Goal: Transaction & Acquisition: Purchase product/service

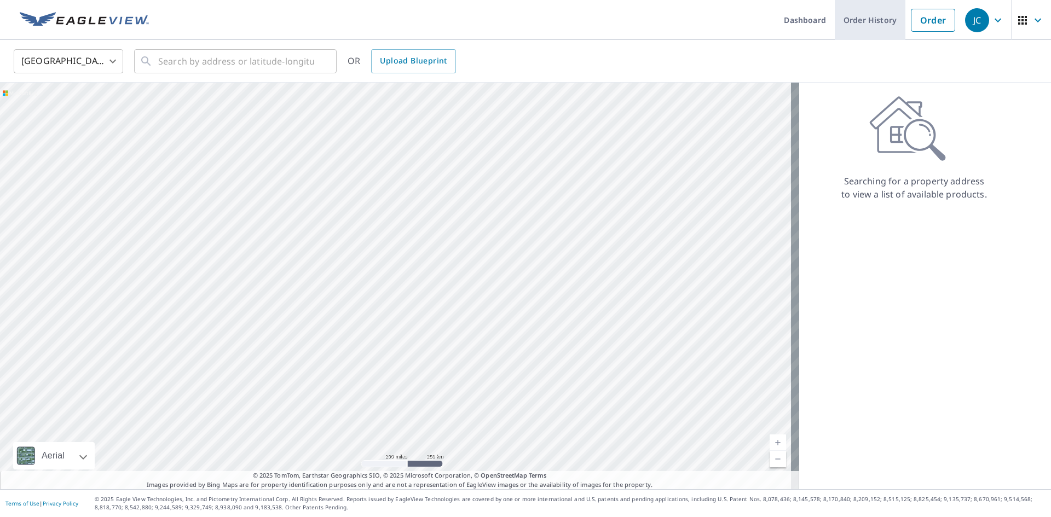
click at [847, 20] on link "Order History" at bounding box center [870, 20] width 71 height 40
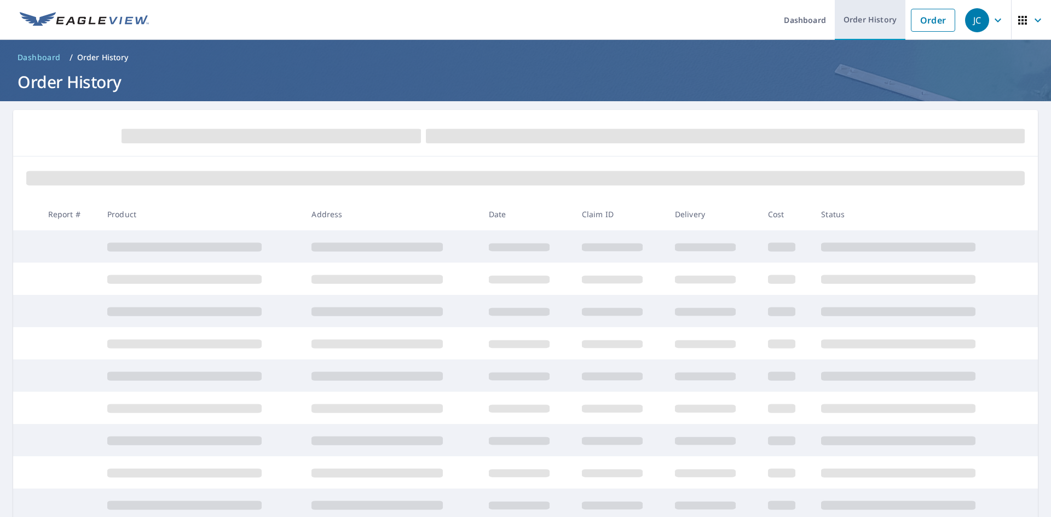
click at [852, 16] on link "Order History" at bounding box center [870, 20] width 71 height 40
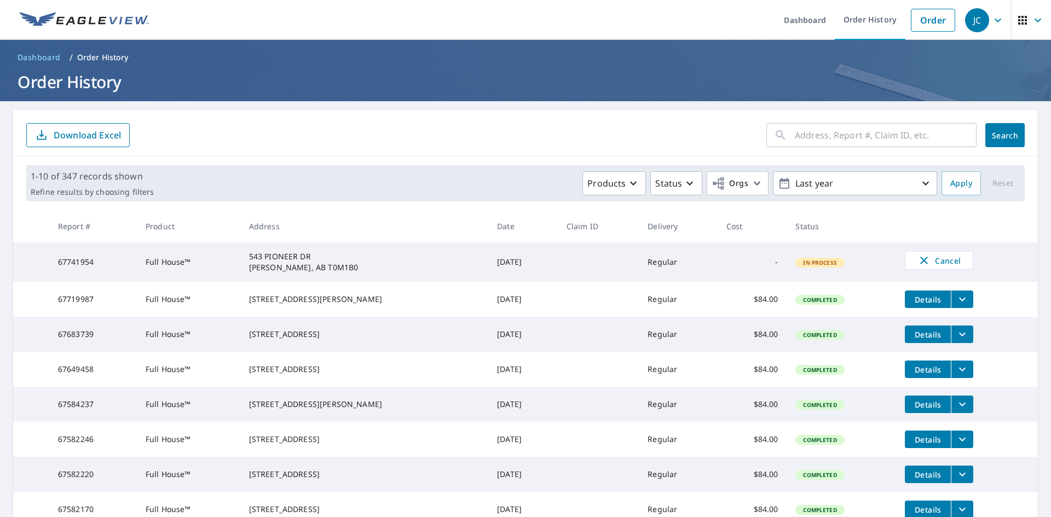
drag, startPoint x: 793, startPoint y: 139, endPoint x: 798, endPoint y: 134, distance: 7.0
click at [795, 139] on input "text" at bounding box center [886, 135] width 182 height 31
paste input "[STREET_ADDRESS]"
type input "[STREET_ADDRESS]"
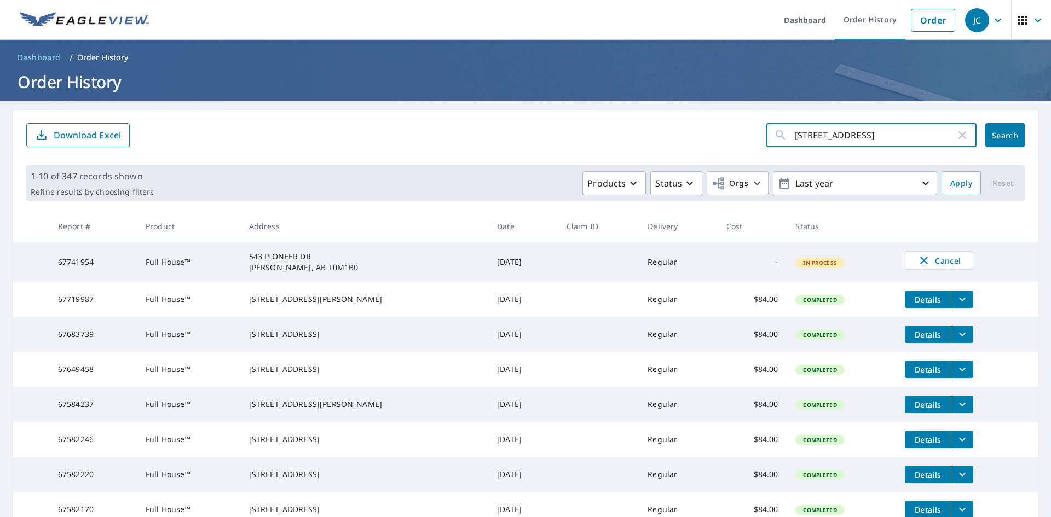
scroll to position [0, 0]
click at [1000, 133] on span "Search" at bounding box center [1005, 135] width 22 height 10
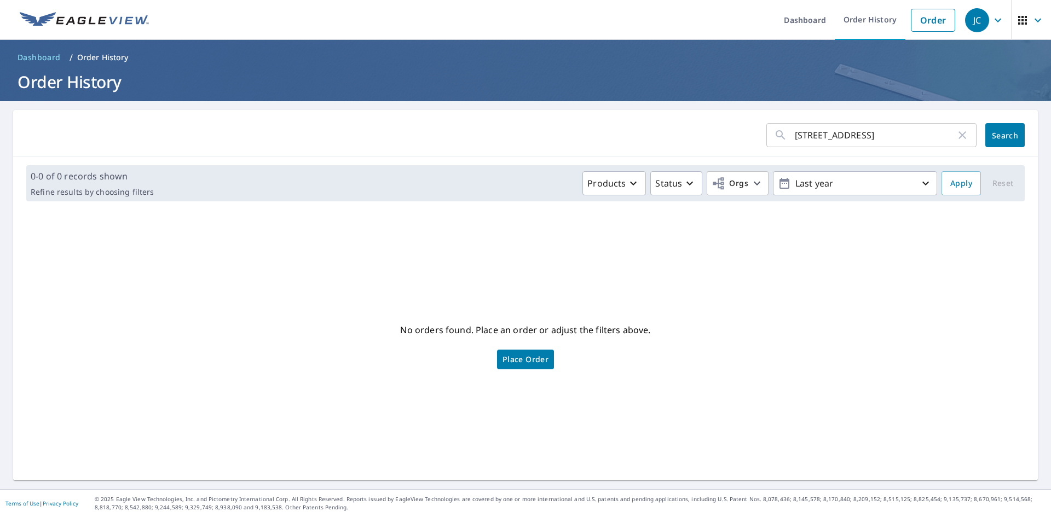
click at [928, 138] on input "[STREET_ADDRESS]" at bounding box center [875, 135] width 161 height 31
click at [803, 136] on input "[STREET_ADDRESS]" at bounding box center [875, 135] width 161 height 31
type input "[STREET_ADDRESS]"
click at [994, 137] on span "Search" at bounding box center [1005, 135] width 22 height 10
click at [942, 186] on button "Apply" at bounding box center [961, 183] width 39 height 24
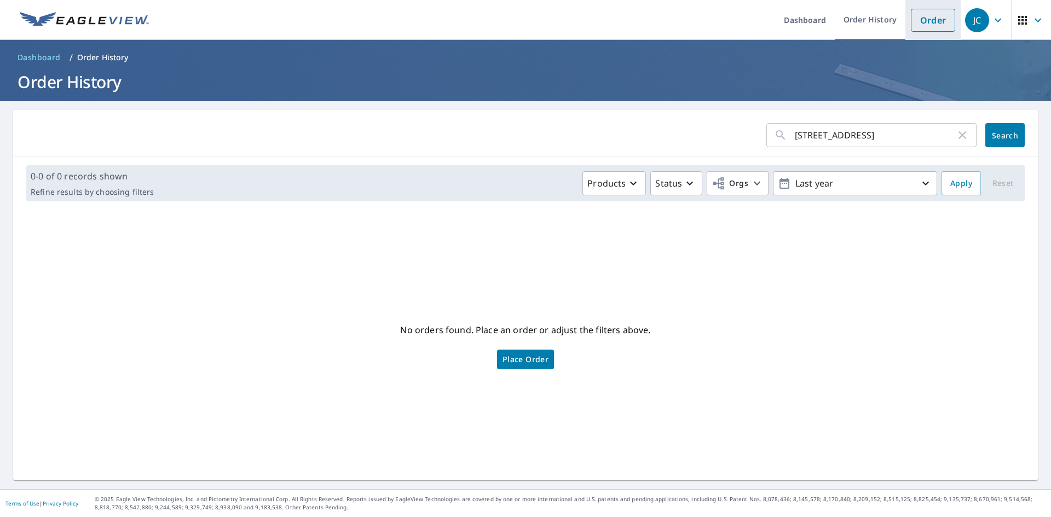
click at [913, 22] on link "Order" at bounding box center [933, 20] width 44 height 23
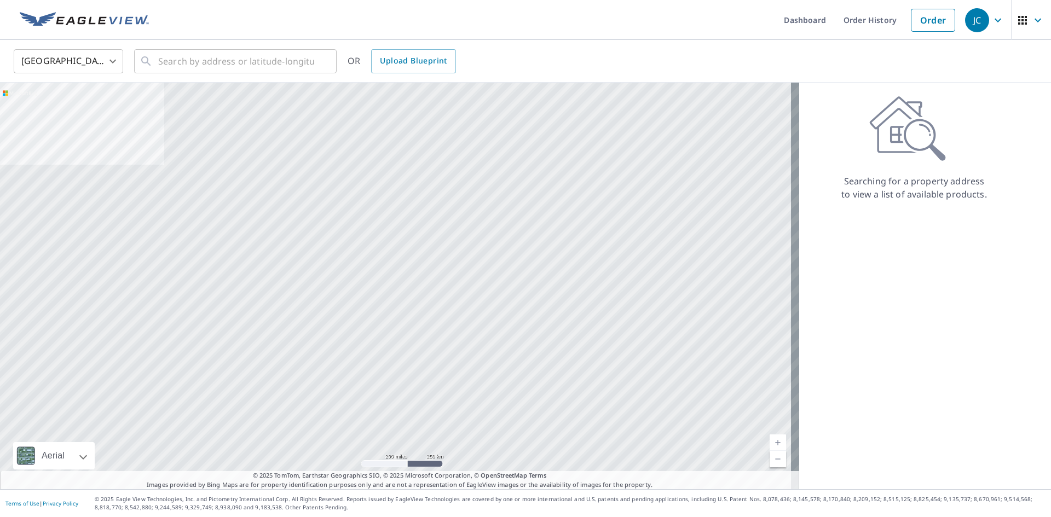
click at [59, 60] on body "JC JC Dashboard Order History Order JC United States US ​ ​ OR Upload Blueprint…" at bounding box center [525, 258] width 1051 height 517
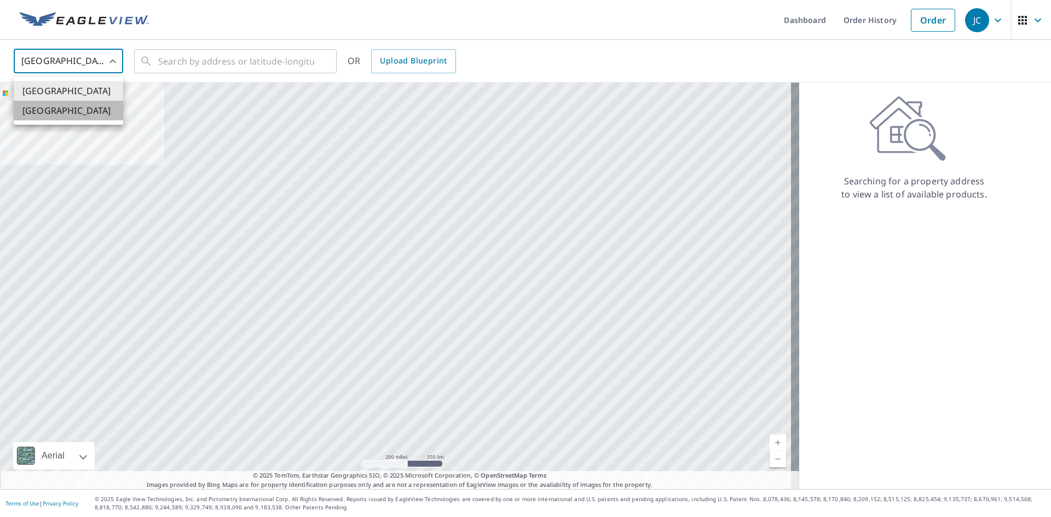
click at [42, 109] on li "[GEOGRAPHIC_DATA]" at bounding box center [68, 111] width 109 height 20
type input "CA"
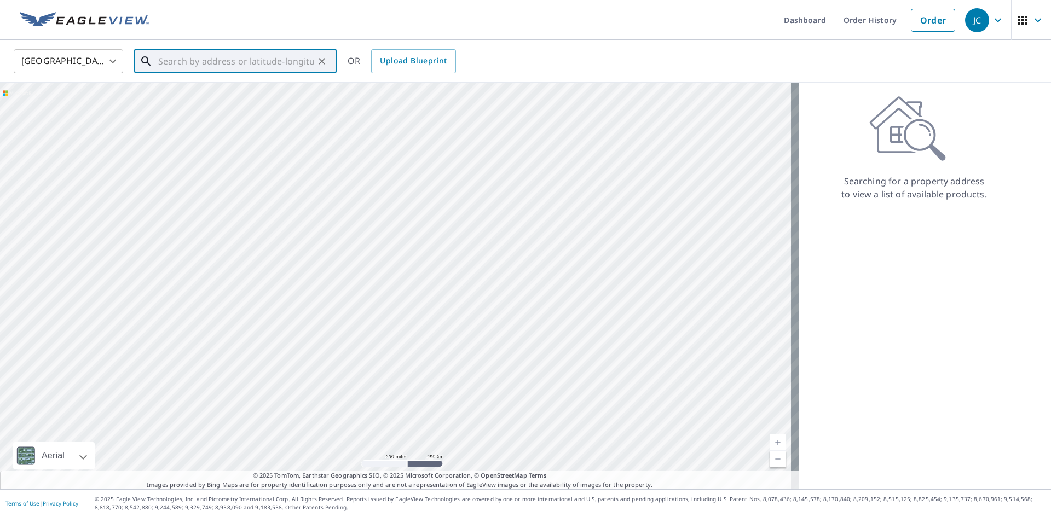
paste input "[STREET_ADDRESS]"
click at [175, 86] on span "543 PIONEER DR [PERSON_NAME] AB T0M1B0" at bounding box center [242, 99] width 172 height 26
type input "543 PIONEER DR [PERSON_NAME] AB T0M1B0"
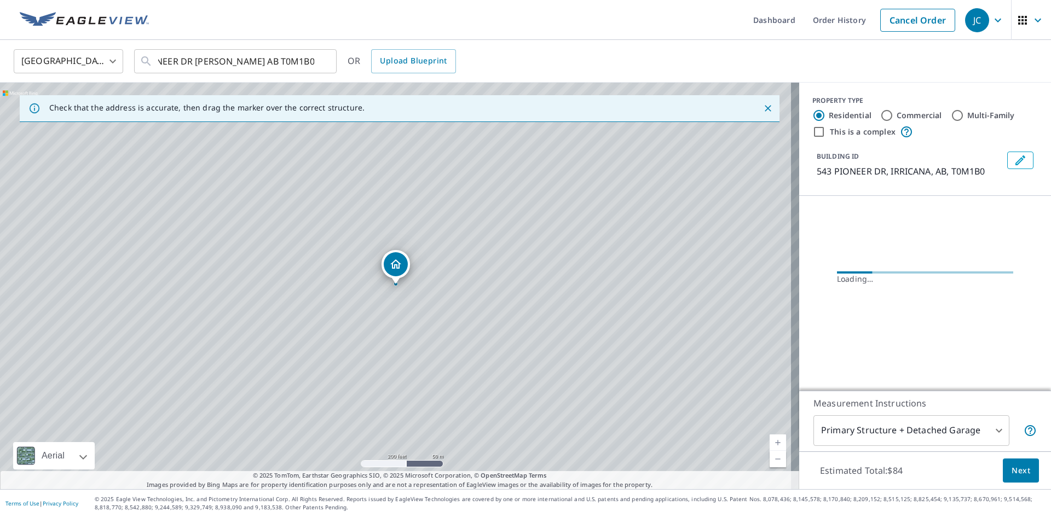
scroll to position [0, 0]
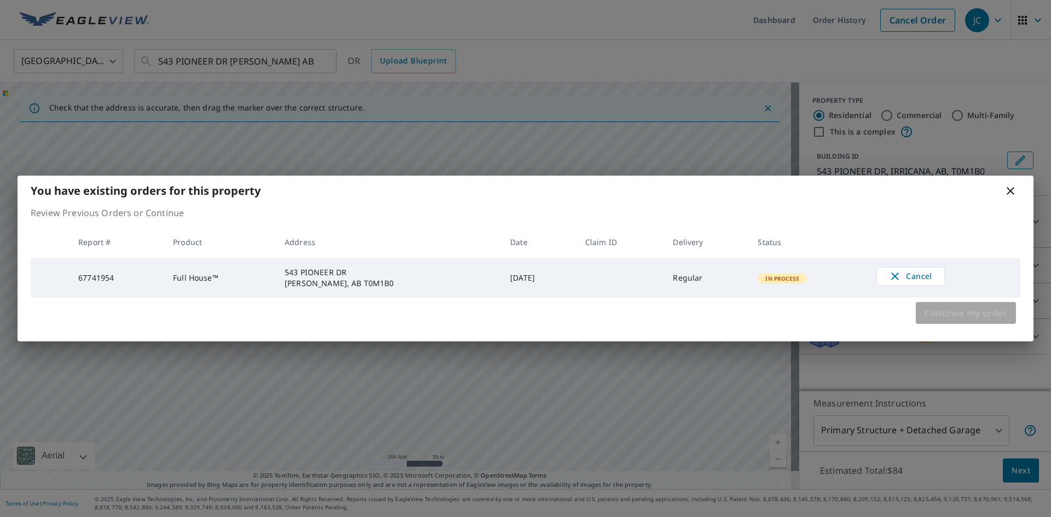
click at [941, 314] on span "Continue my order" at bounding box center [966, 312] width 83 height 15
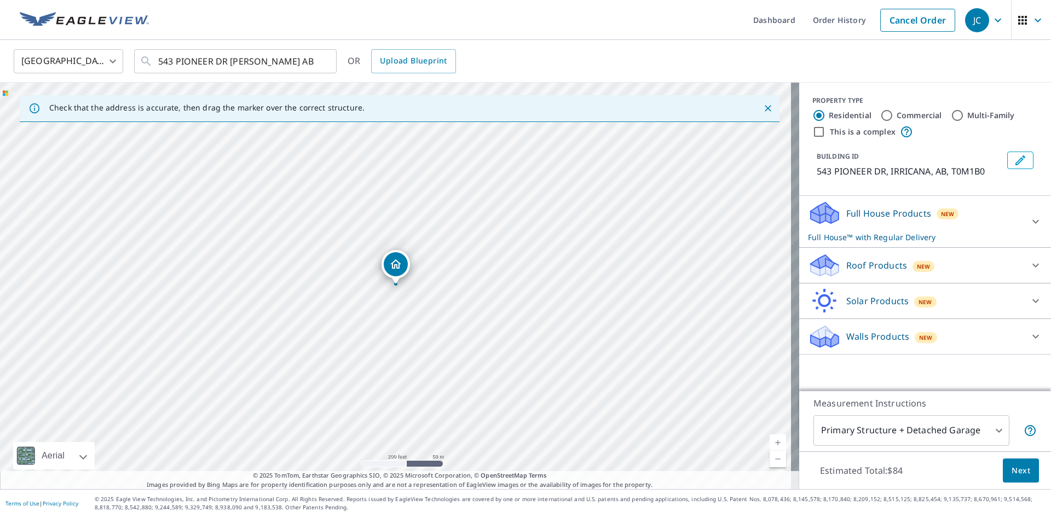
click at [853, 220] on div "Full House Products New Full House™ with Regular Delivery" at bounding box center [915, 221] width 215 height 43
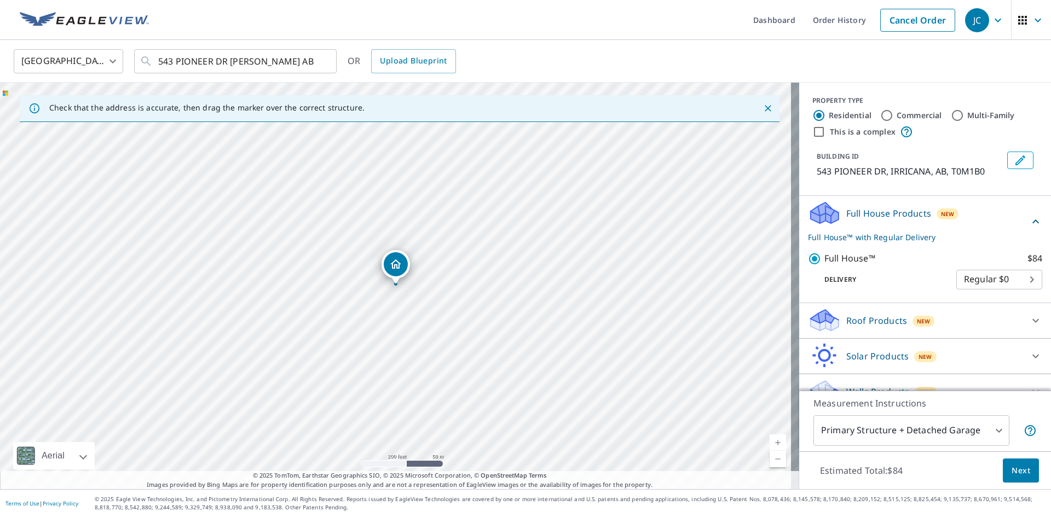
click at [1012, 470] on span "Next" at bounding box center [1021, 471] width 19 height 14
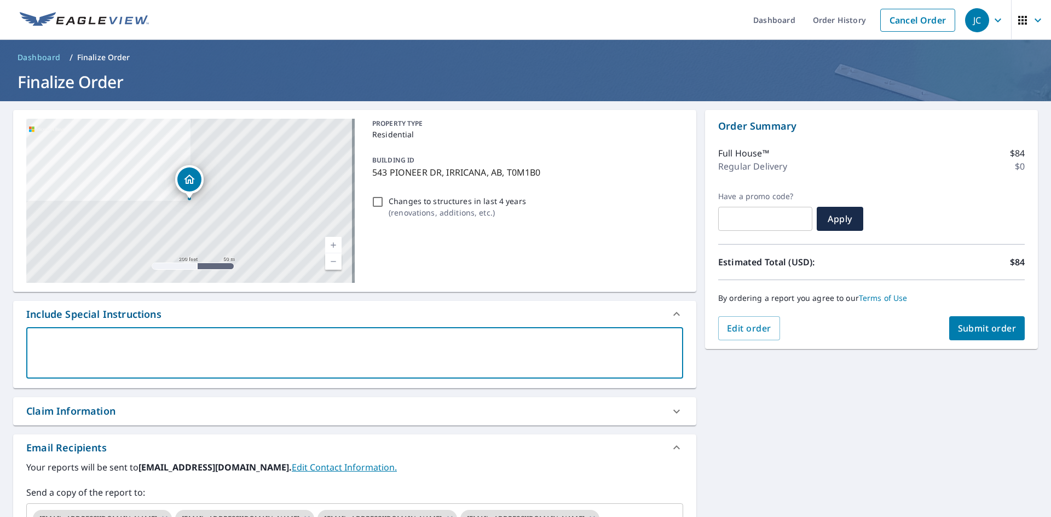
paste textarea "[PHONE_NUMBER]"
type textarea "[PHONE_NUMBER]"
type textarea "x"
checkbox input "true"
click at [33, 342] on div "000-00-028661 x ​" at bounding box center [354, 352] width 657 height 51
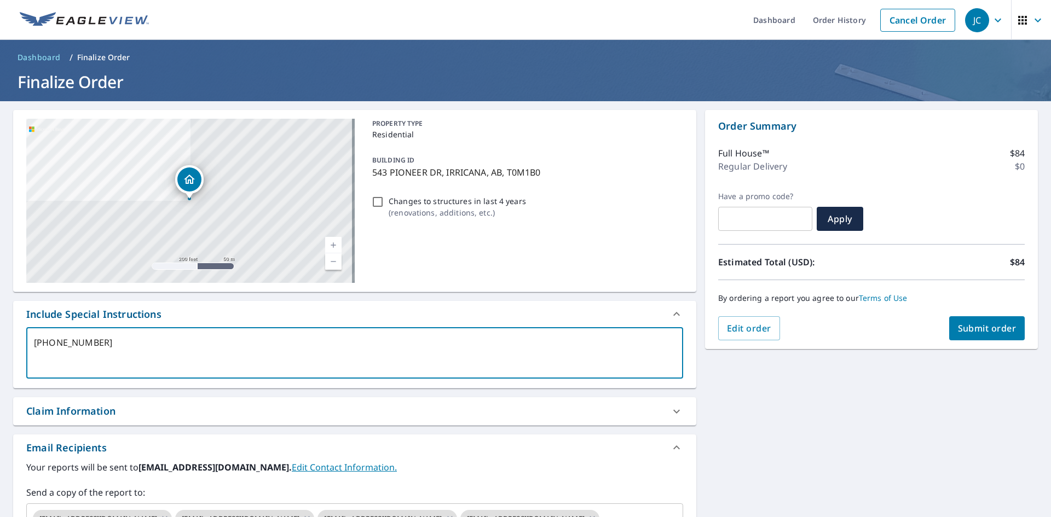
type textarea "C000-00-028661"
type textarea "x"
checkbox input "true"
type textarea "Cl000-00-028661"
type textarea "x"
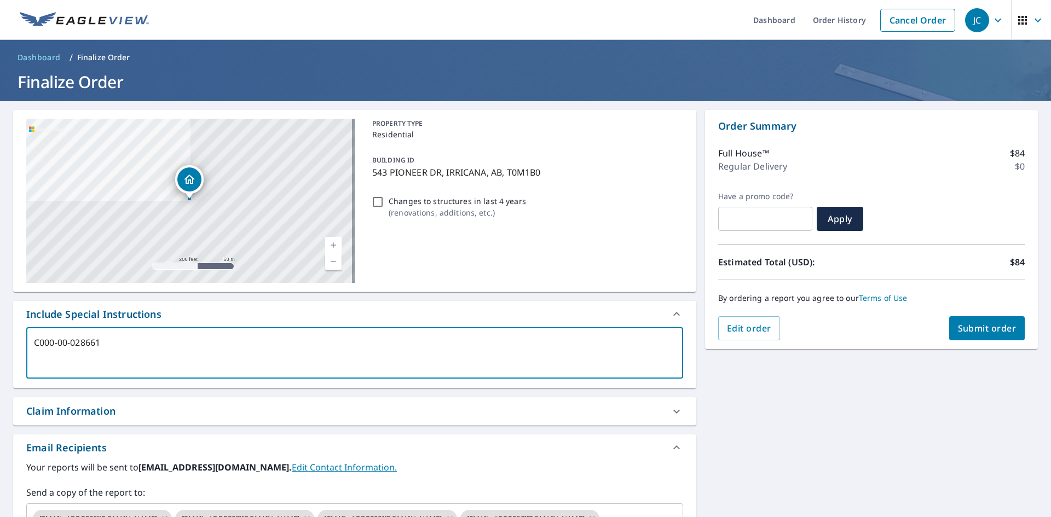
checkbox input "true"
type textarea "Cla000-00-028661"
type textarea "x"
checkbox input "true"
type textarea "Clai000-00-028661"
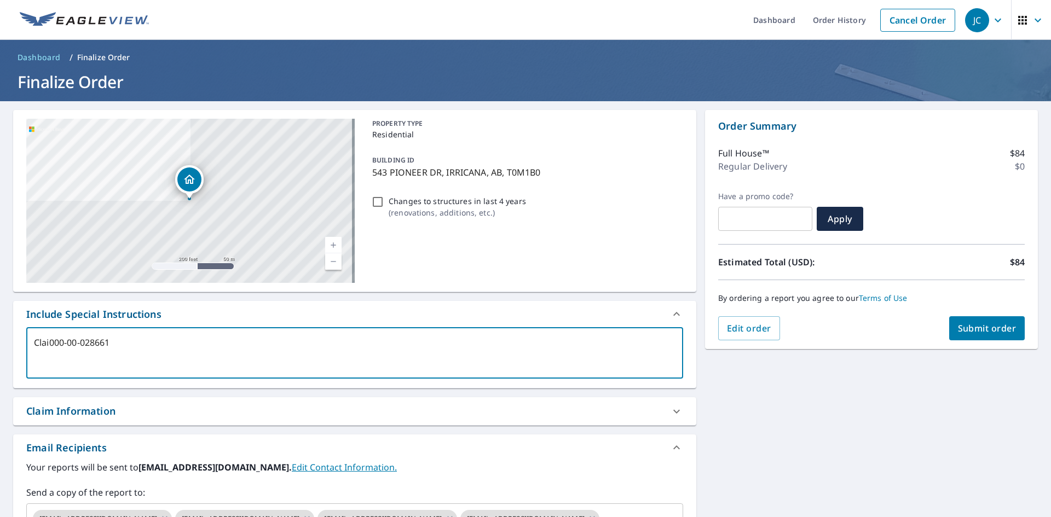
type textarea "x"
checkbox input "true"
type textarea "Claim000-00-028661"
type textarea "x"
checkbox input "true"
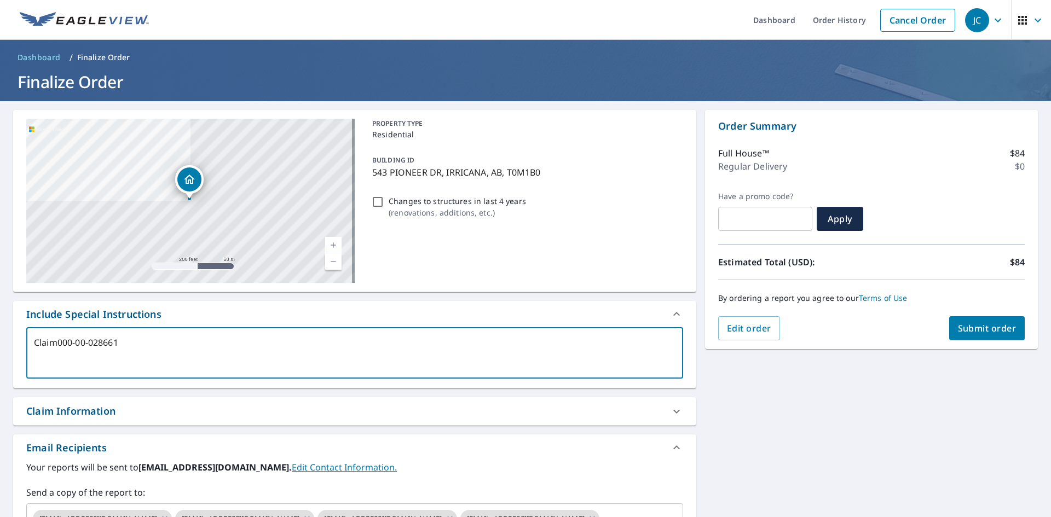
type textarea "Claim [PHONE_NUMBER]"
type textarea "x"
checkbox input "true"
type textarea "Claim N000-00-028661"
type textarea "x"
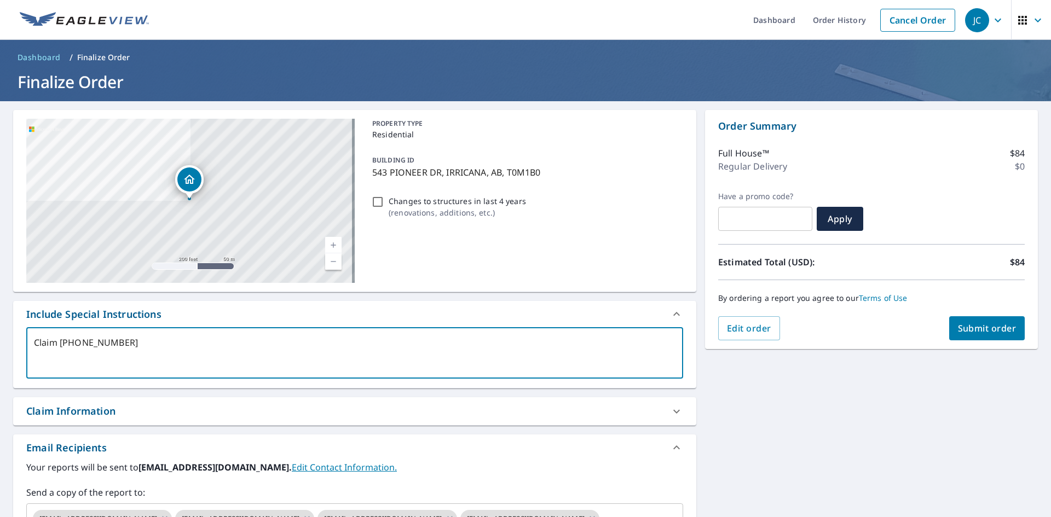
checkbox input "true"
type textarea "Claim No000-00-028661"
type textarea "x"
checkbox input "true"
type textarea "Claim No.[PHONE_NUMBER]"
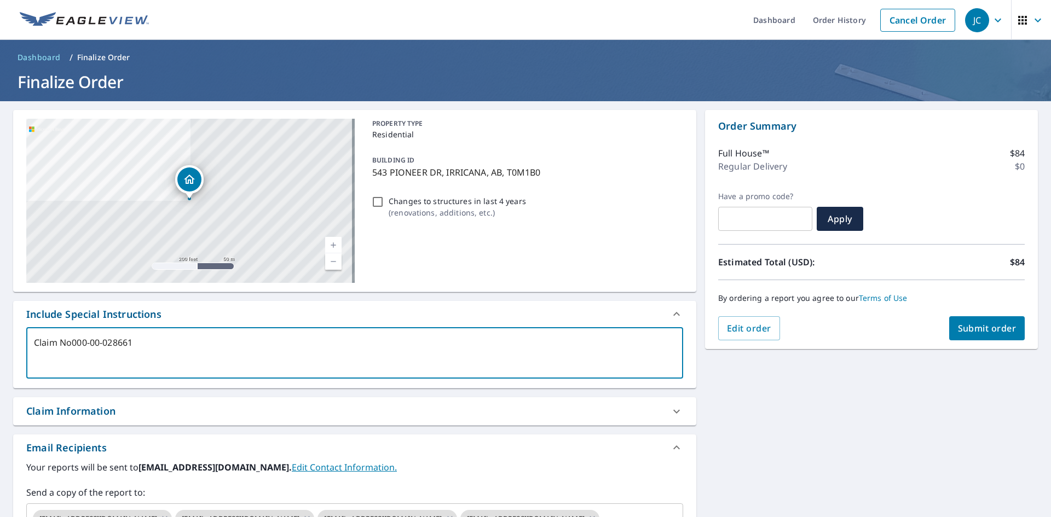
type textarea "x"
checkbox input "true"
type textarea "Claim No. [PHONE_NUMBER]"
type textarea "x"
checkbox input "true"
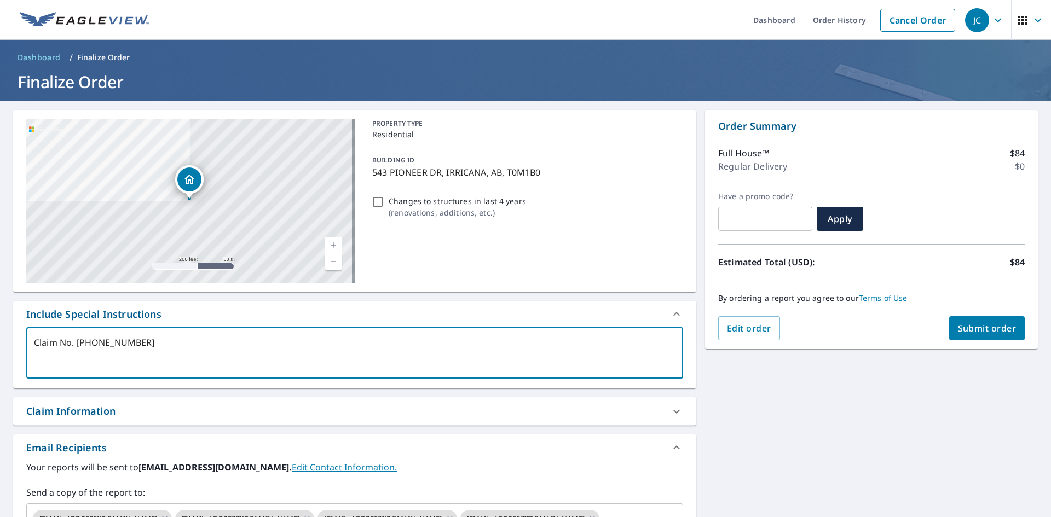
click at [59, 359] on textarea "Claim No. [PHONE_NUMBER]" at bounding box center [355, 353] width 642 height 31
click at [169, 347] on textarea "Claim No. [PHONE_NUMBER]" at bounding box center [355, 353] width 642 height 31
type textarea "Claim No. [PHONE_NUMBER]"
type textarea "x"
checkbox input "true"
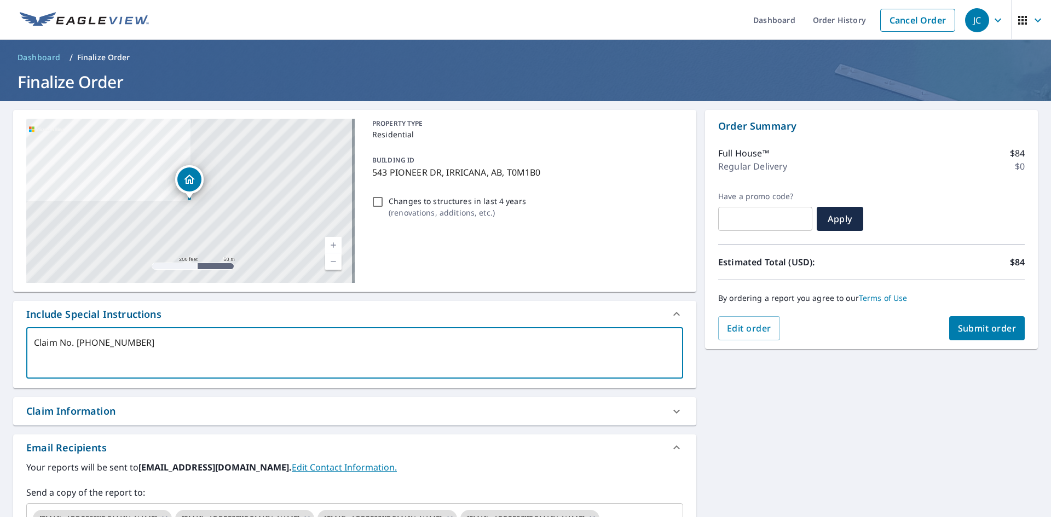
type textarea "Claim No. [PHONE_NUMBER] B"
type textarea "x"
checkbox input "true"
type textarea "Claim No. [PHONE_NUMBER] BB"
type textarea "x"
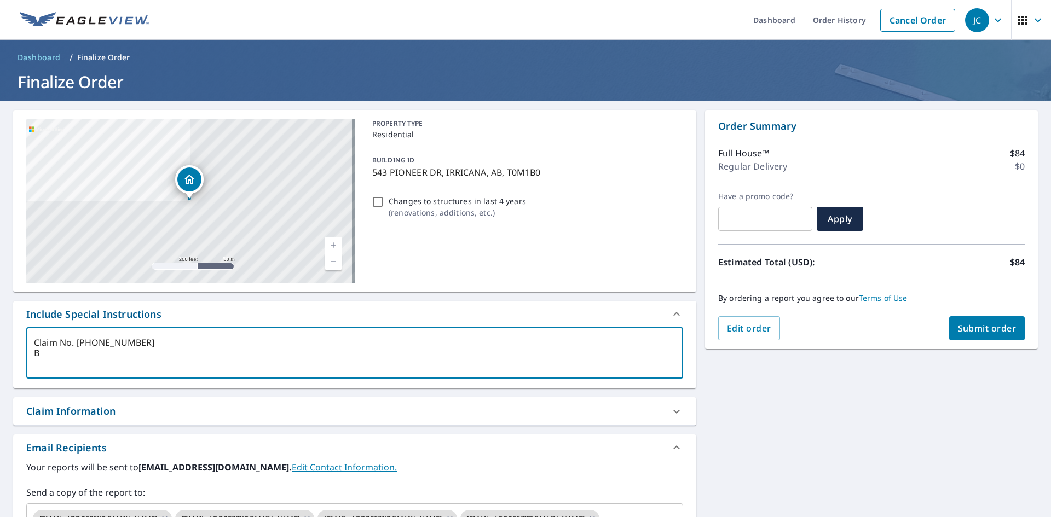
checkbox input "true"
type textarea "Claim No. [PHONE_NUMBER] BB"
type textarea "x"
checkbox input "true"
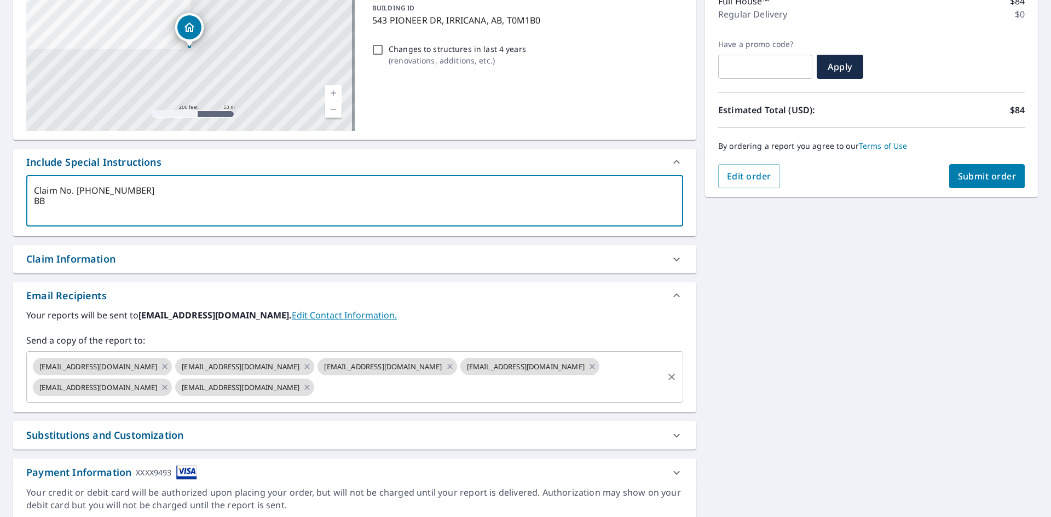
scroll to position [164, 0]
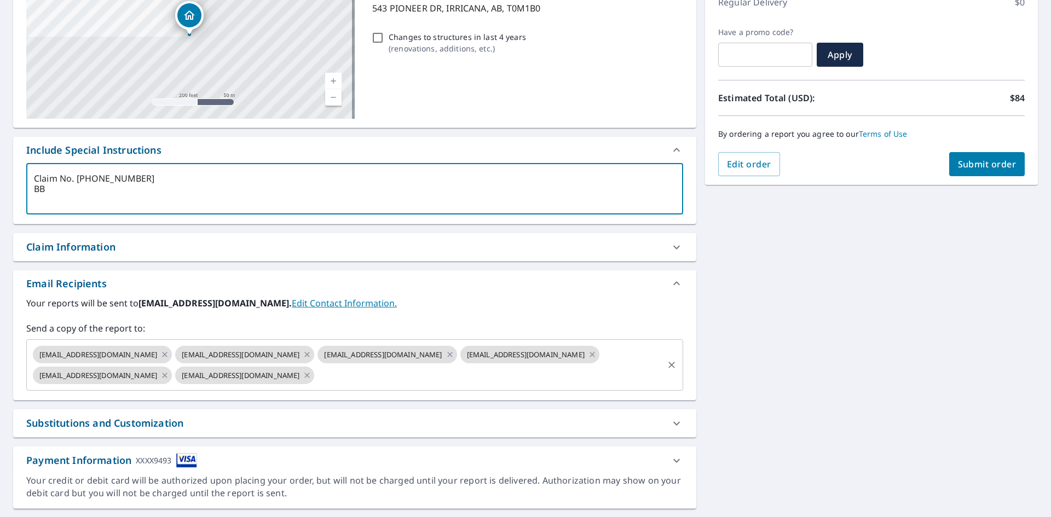
click at [303, 353] on icon at bounding box center [307, 355] width 9 height 12
type textarea "x"
checkbox input "true"
click at [163, 353] on icon at bounding box center [165, 354] width 5 height 5
type textarea "x"
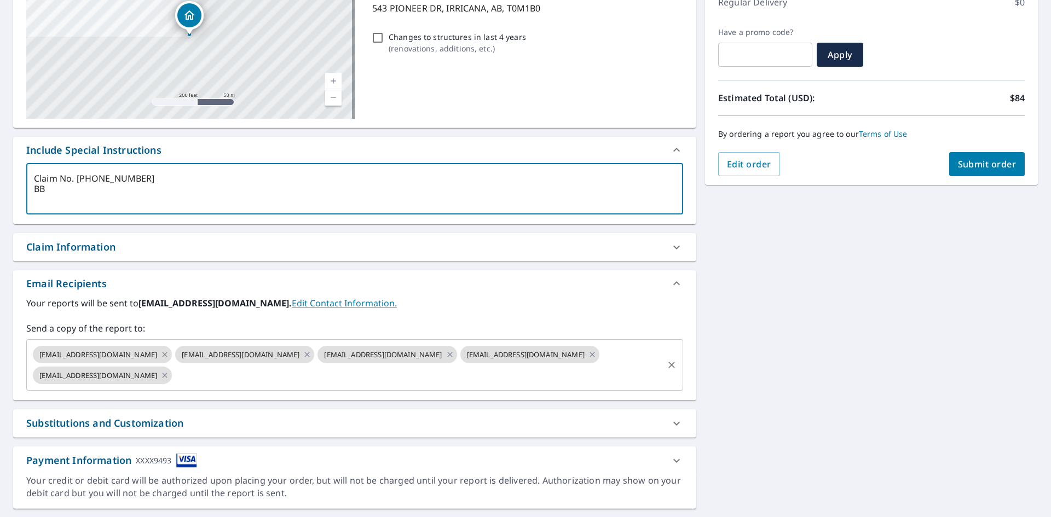
checkbox input "true"
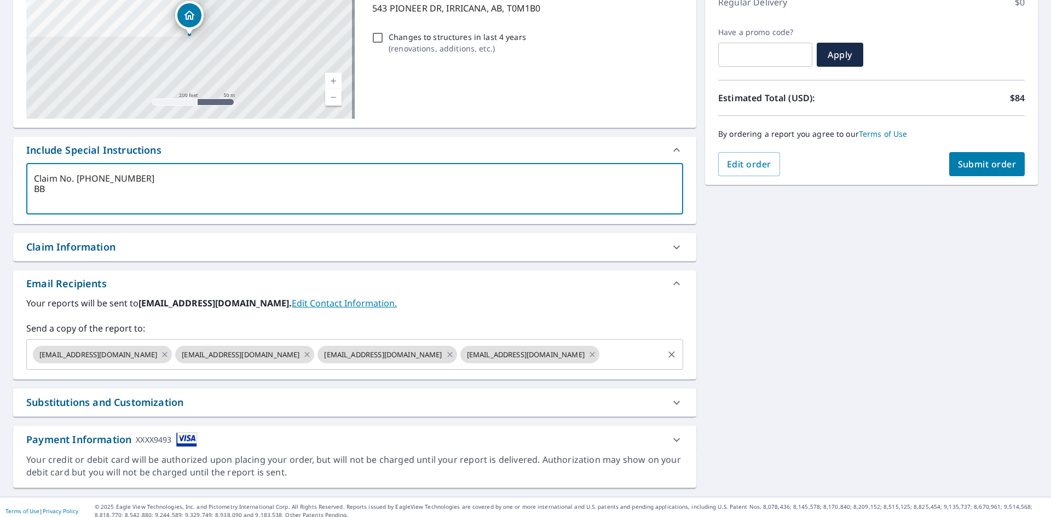
click at [303, 353] on icon at bounding box center [307, 355] width 9 height 12
type textarea "x"
checkbox input "true"
click at [447, 354] on icon at bounding box center [449, 354] width 5 height 5
type textarea "x"
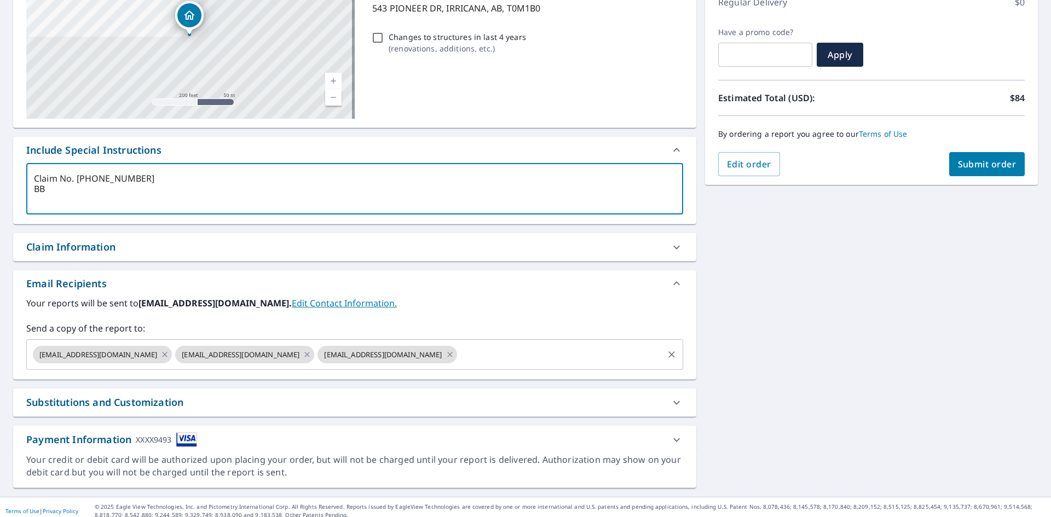
checkbox input "true"
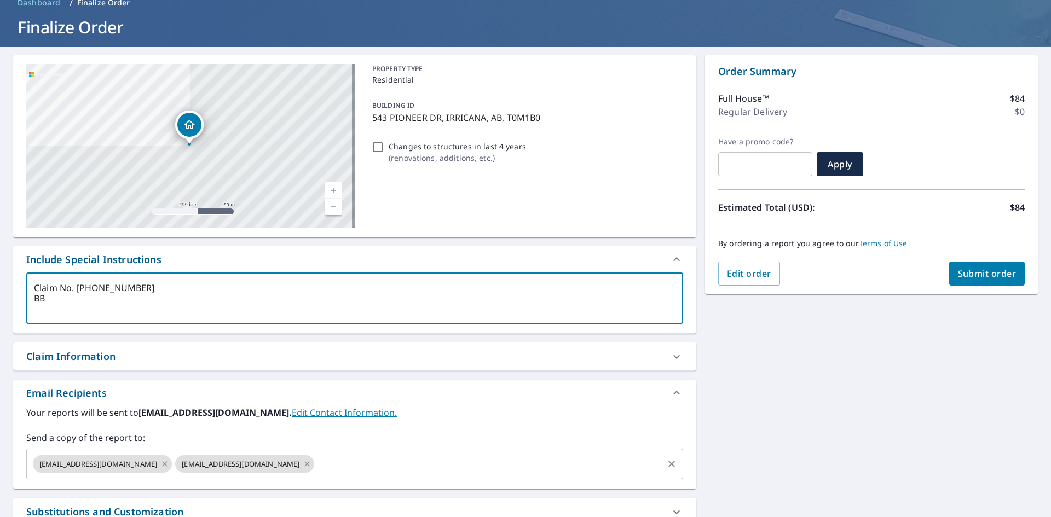
scroll to position [0, 0]
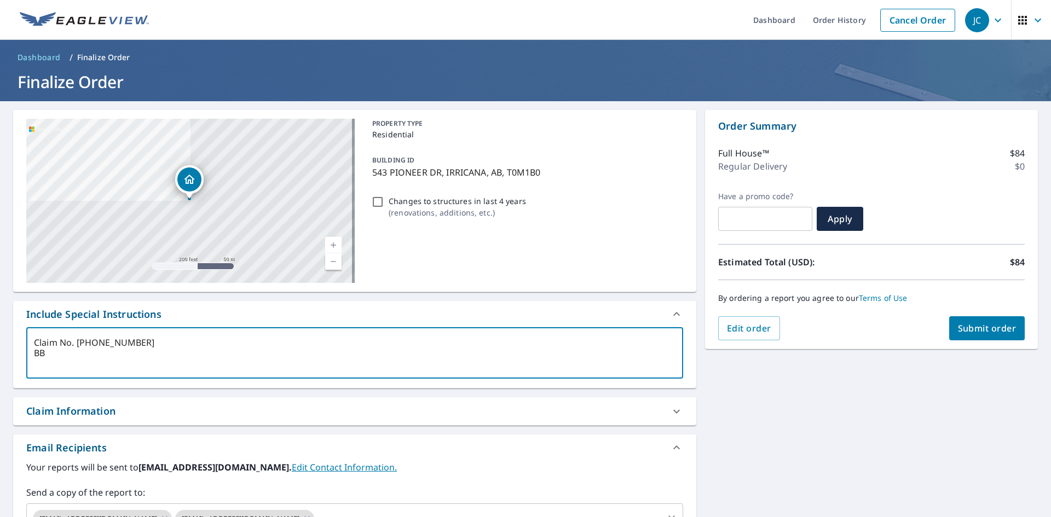
type textarea "Claim No. [PHONE_NUMBER] BB"
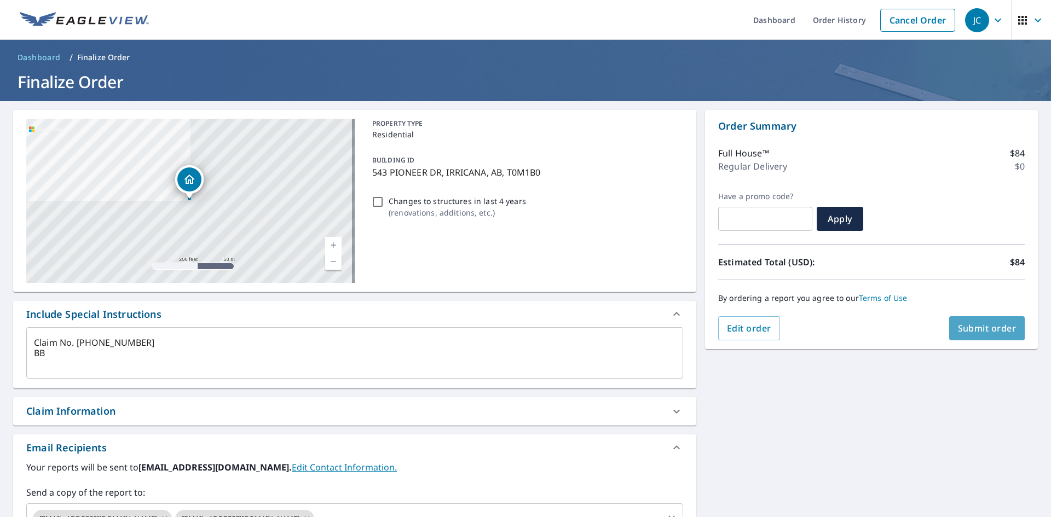
click at [961, 330] on span "Submit order" at bounding box center [987, 328] width 59 height 12
type textarea "x"
checkbox input "true"
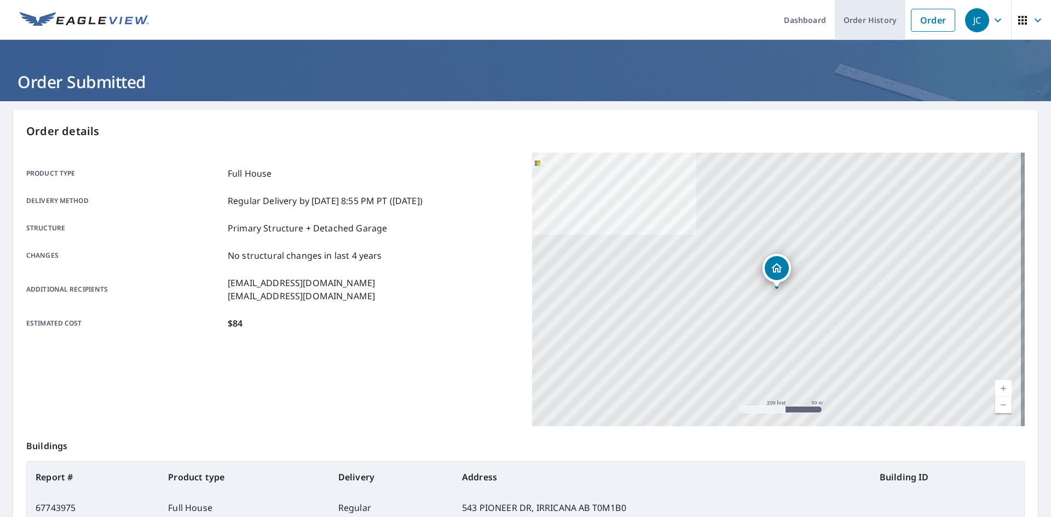
click at [868, 24] on link "Order History" at bounding box center [870, 20] width 71 height 40
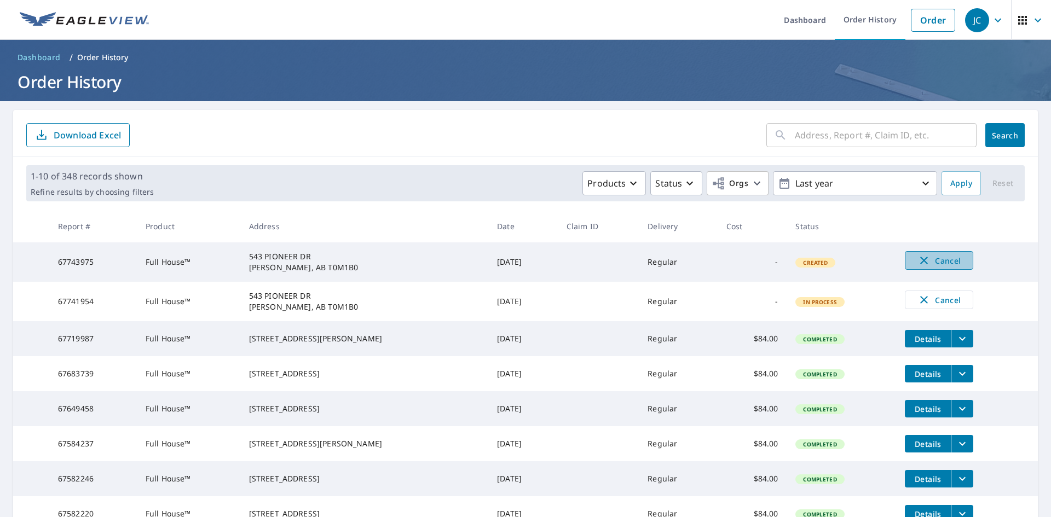
click at [925, 262] on span "Cancel" at bounding box center [938, 260] width 45 height 13
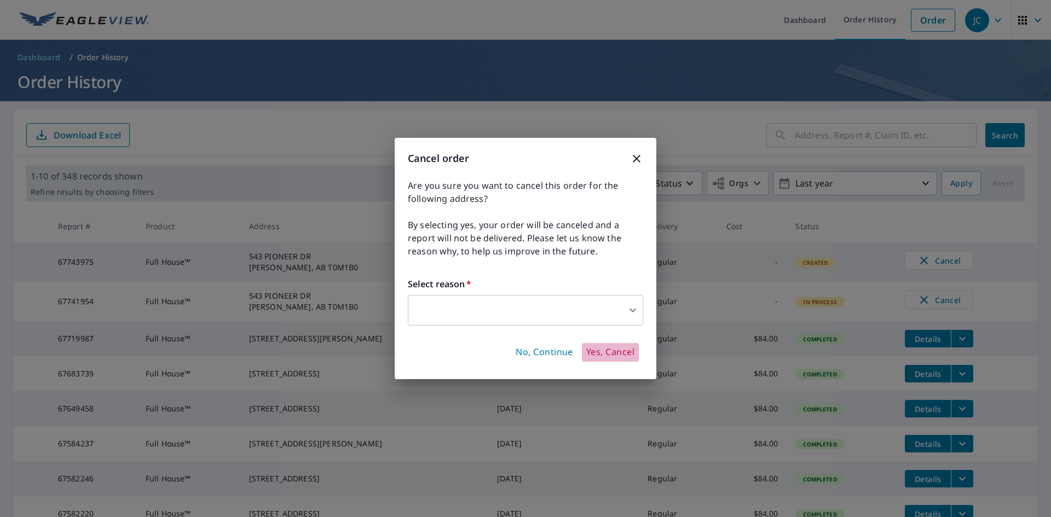
click at [600, 350] on span "Yes, Cancel" at bounding box center [610, 353] width 48 height 12
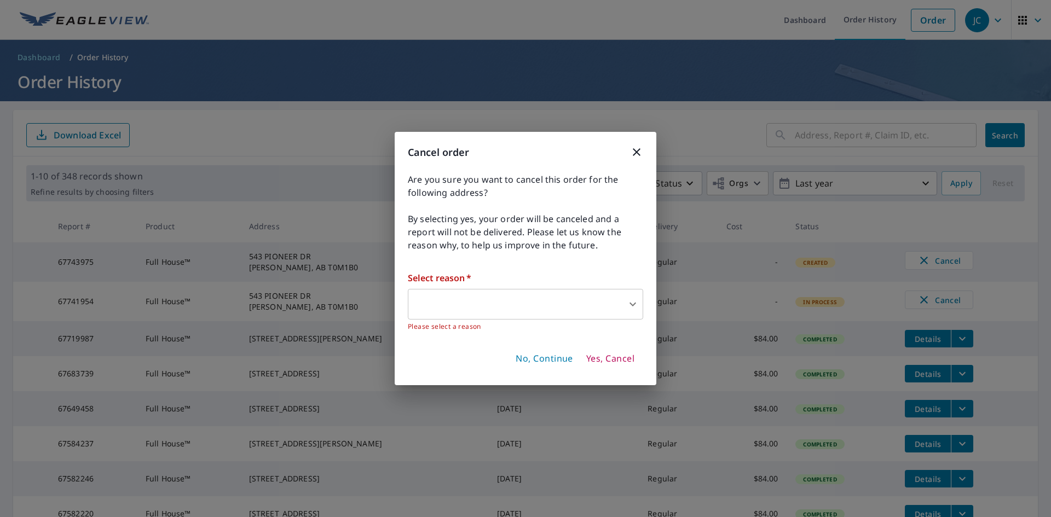
click at [494, 293] on body "JC JC Dashboard Order History Order JC Dashboard / Order History Order History …" at bounding box center [525, 258] width 1051 height 517
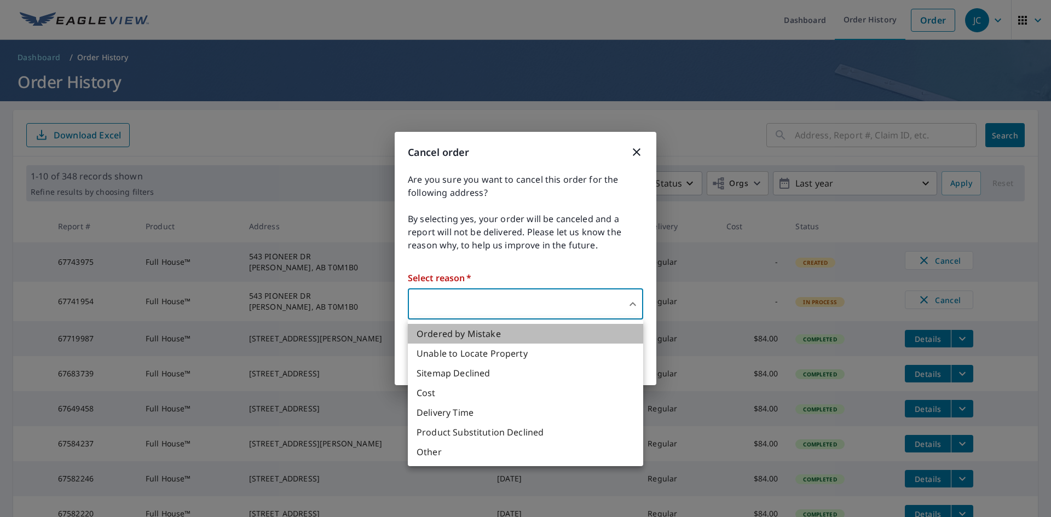
click at [438, 332] on li "Ordered by Mistake" at bounding box center [525, 334] width 235 height 20
type input "30"
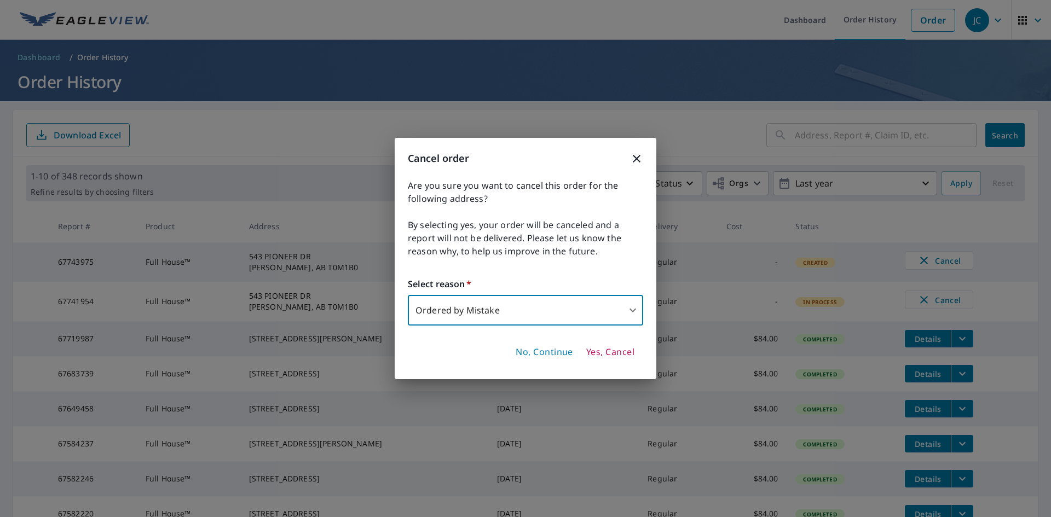
click at [605, 351] on span "Yes, Cancel" at bounding box center [610, 353] width 48 height 12
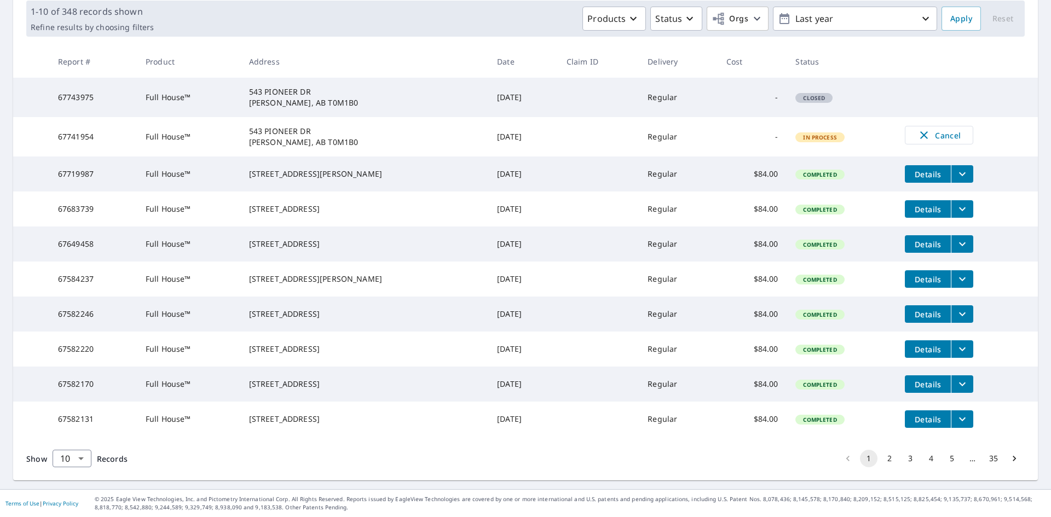
scroll to position [280, 0]
click at [82, 458] on body "JC JC Dashboard Order History Order JC Dashboard / Order History Order History …" at bounding box center [525, 258] width 1051 height 517
click at [68, 458] on li "25" at bounding box center [71, 455] width 39 height 20
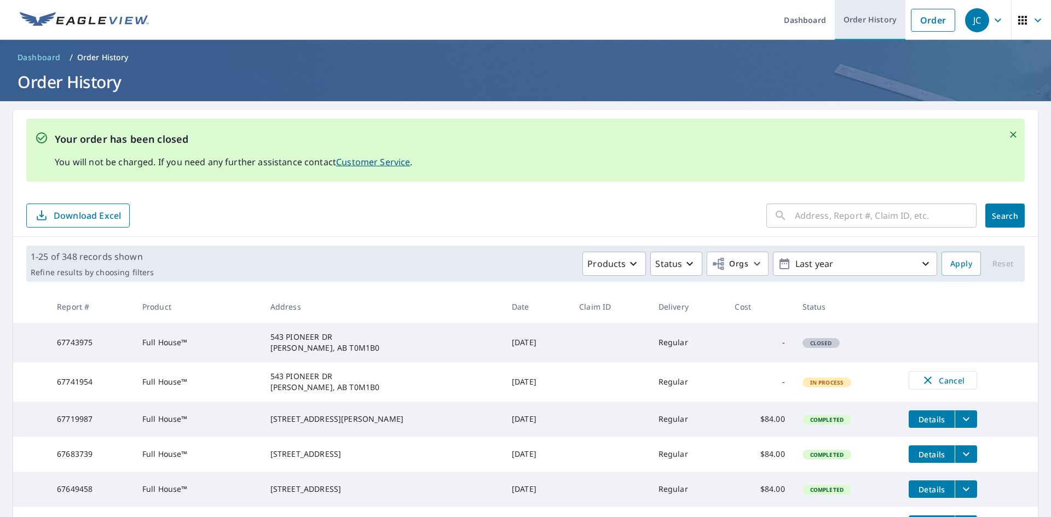
click at [862, 20] on link "Order History" at bounding box center [870, 20] width 71 height 40
click at [867, 13] on link "Order History" at bounding box center [870, 20] width 71 height 40
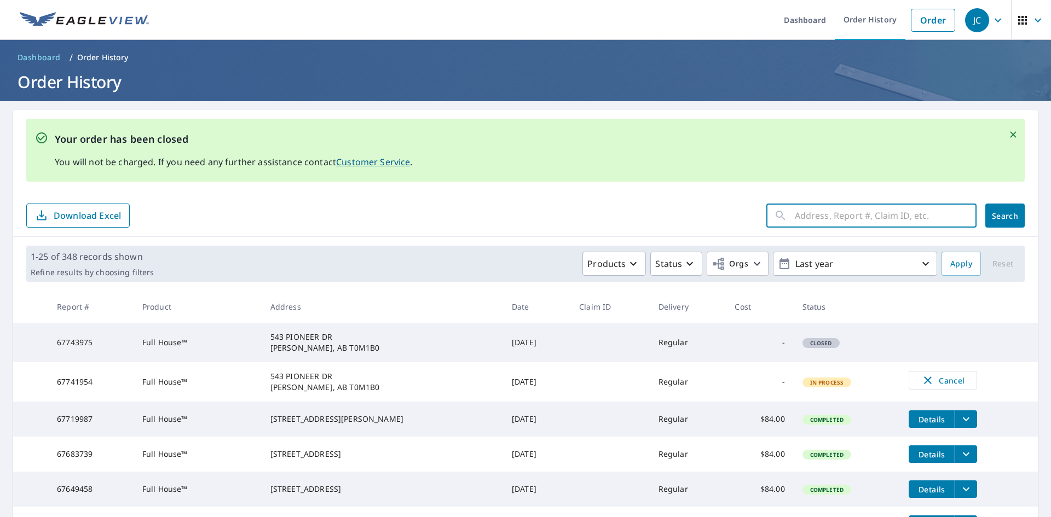
click at [799, 211] on input "text" at bounding box center [886, 215] width 182 height 31
paste input "[STREET_ADDRESS]"
type input "[STREET_ADDRESS]"
click at [1000, 212] on span "Search" at bounding box center [1005, 216] width 22 height 10
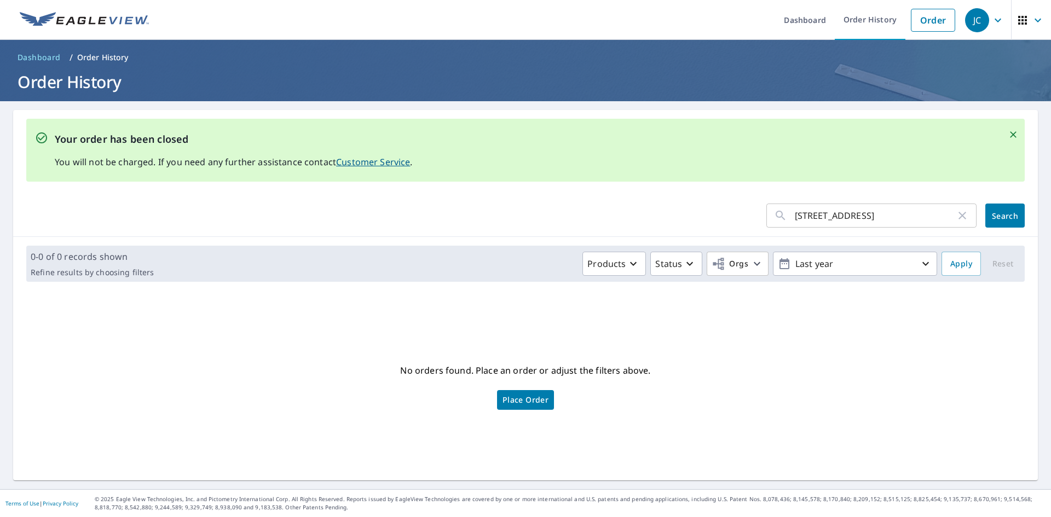
click at [945, 217] on input "[STREET_ADDRESS]" at bounding box center [875, 215] width 161 height 31
drag, startPoint x: 935, startPoint y: 216, endPoint x: 881, endPoint y: 222, distance: 54.0
click at [881, 222] on input "[STREET_ADDRESS]" at bounding box center [875, 215] width 161 height 31
click at [919, 215] on input "[STREET_ADDRESS]" at bounding box center [875, 215] width 161 height 31
type input "101 Lavender Link"
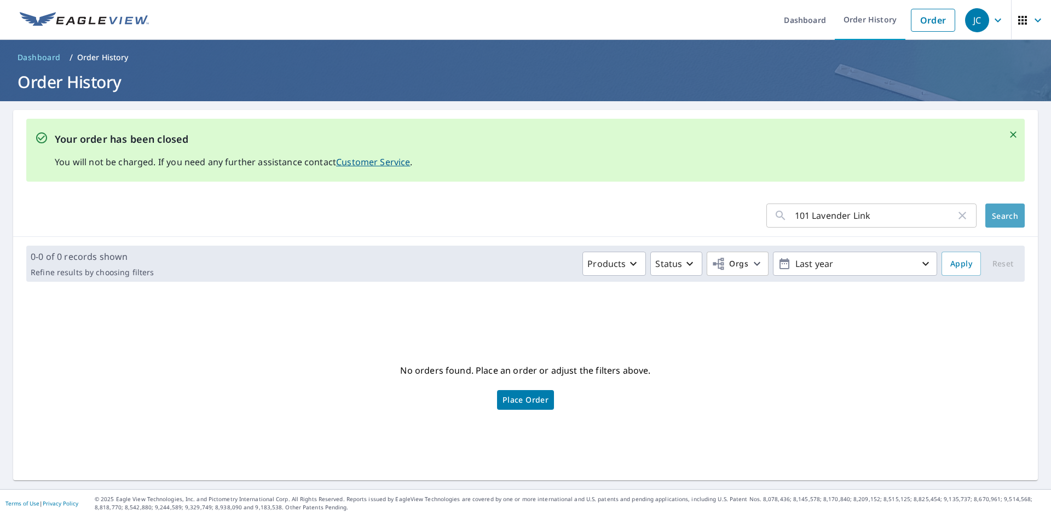
click at [998, 220] on span "Search" at bounding box center [1005, 216] width 22 height 10
drag, startPoint x: 885, startPoint y: 217, endPoint x: 765, endPoint y: 218, distance: 119.9
click at [766, 218] on div "101 Lavender Link ​" at bounding box center [871, 216] width 210 height 24
paste input "[STREET_ADDRESS]"
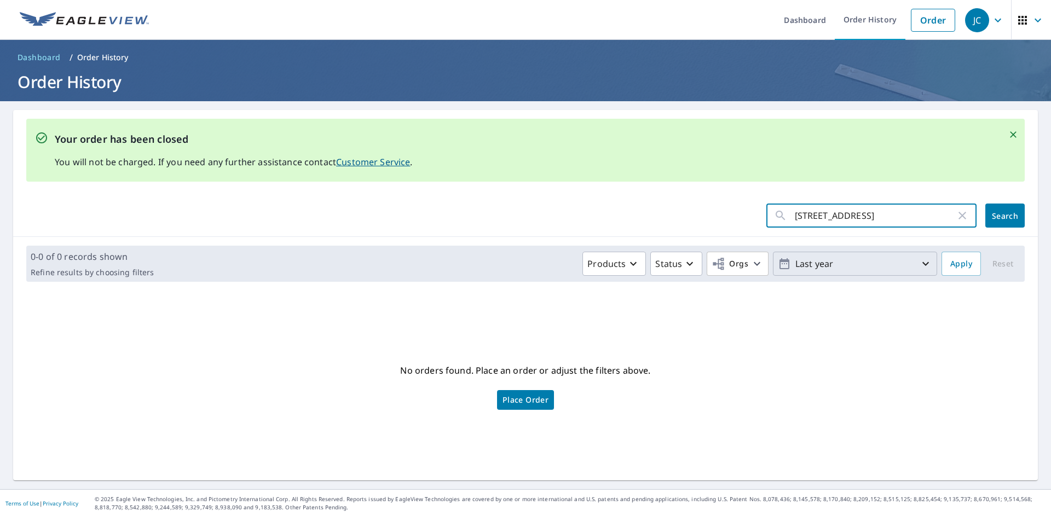
scroll to position [0, 39]
type input "[STREET_ADDRESS]"
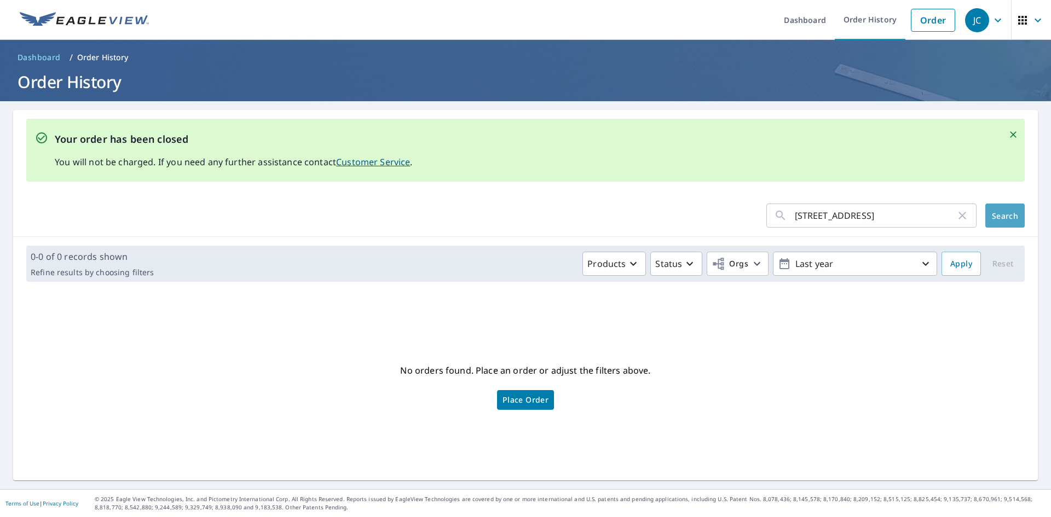
scroll to position [0, 0]
click at [994, 212] on span "Search" at bounding box center [1005, 216] width 22 height 10
click at [505, 401] on span "Place Order" at bounding box center [526, 399] width 46 height 5
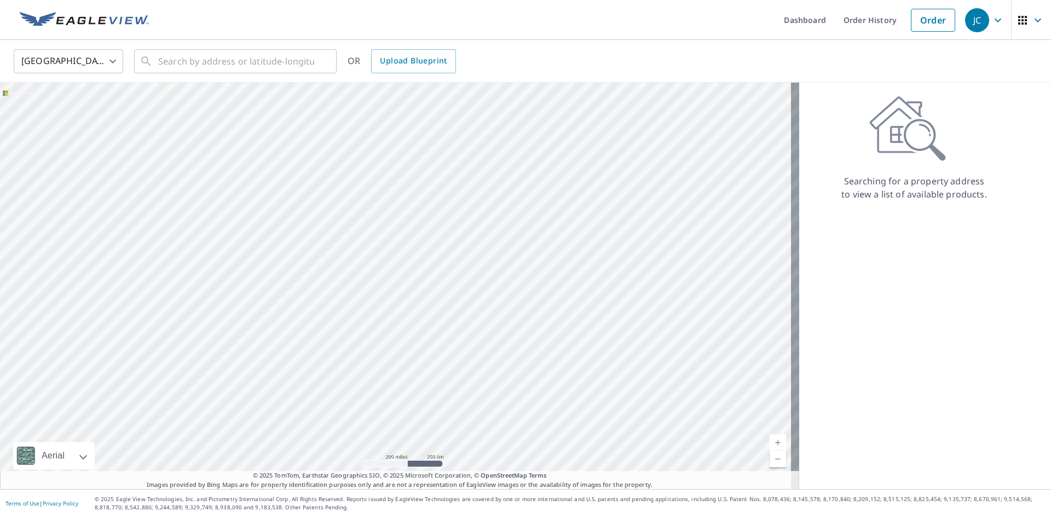
click at [118, 58] on body "JC JC Dashboard Order History Order JC United States US ​ ​ OR Upload Blueprint…" at bounding box center [525, 258] width 1051 height 517
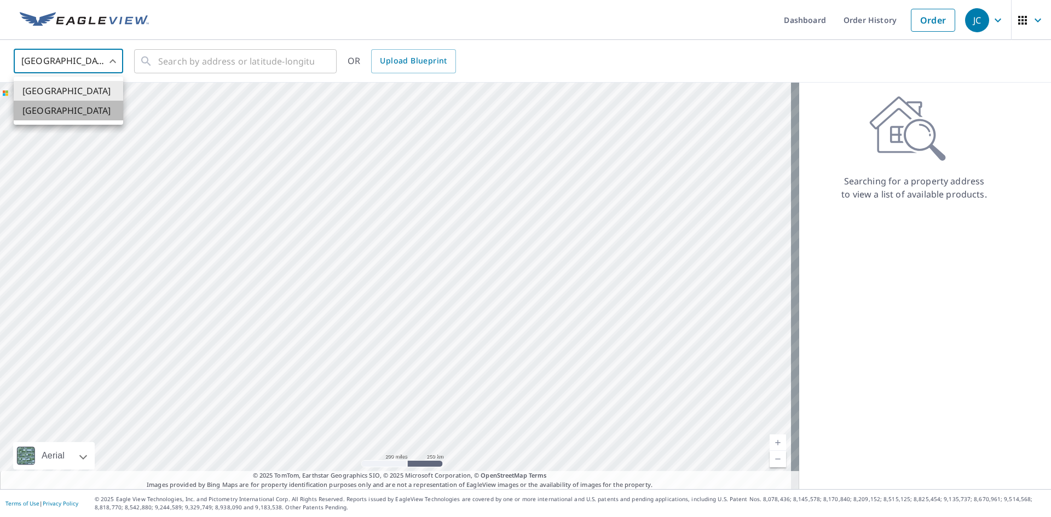
click at [64, 108] on li "[GEOGRAPHIC_DATA]" at bounding box center [68, 111] width 109 height 20
type input "CA"
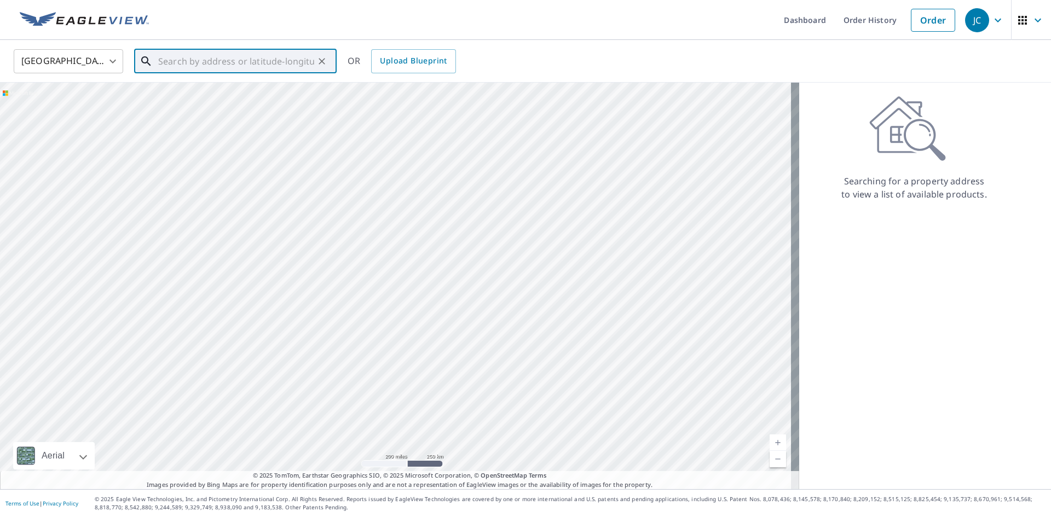
paste input "[STREET_ADDRESS]"
click at [181, 101] on span "101 LAVENDER LINK CHESTERMERE AB T1X0E6" at bounding box center [242, 99] width 172 height 26
type input "101 LAVENDER LINK CHESTERMERE AB T1X0E6"
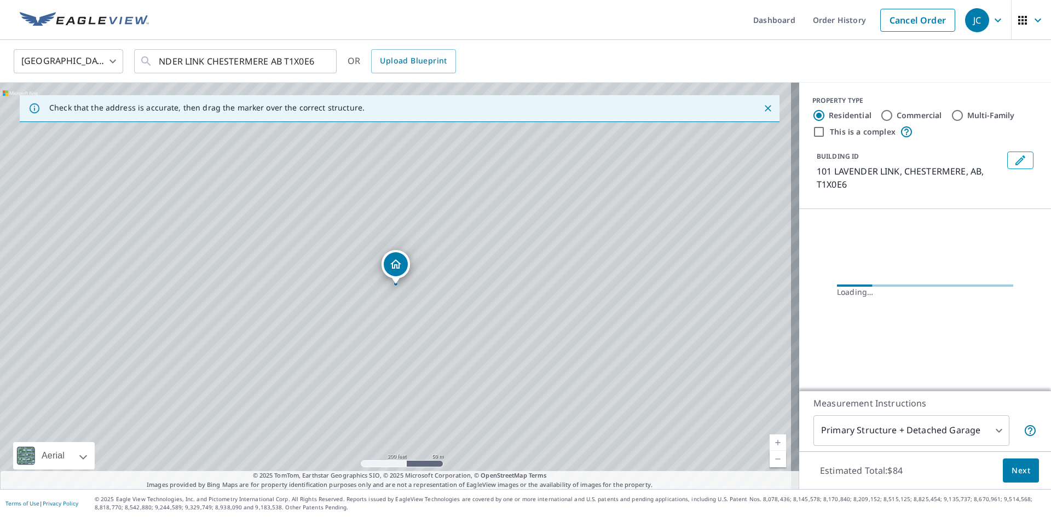
scroll to position [0, 0]
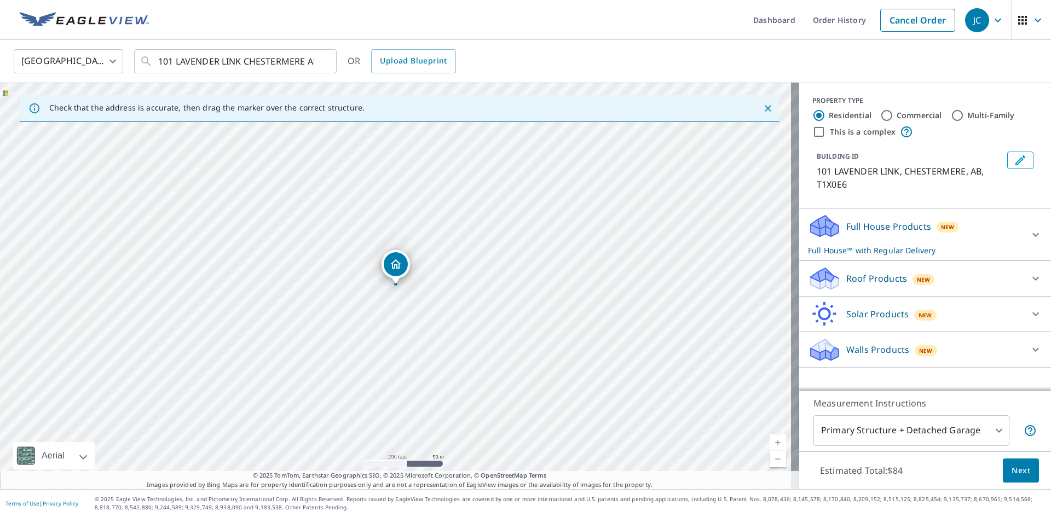
click at [851, 243] on div "Full House Products New Full House™ with Regular Delivery" at bounding box center [915, 235] width 215 height 43
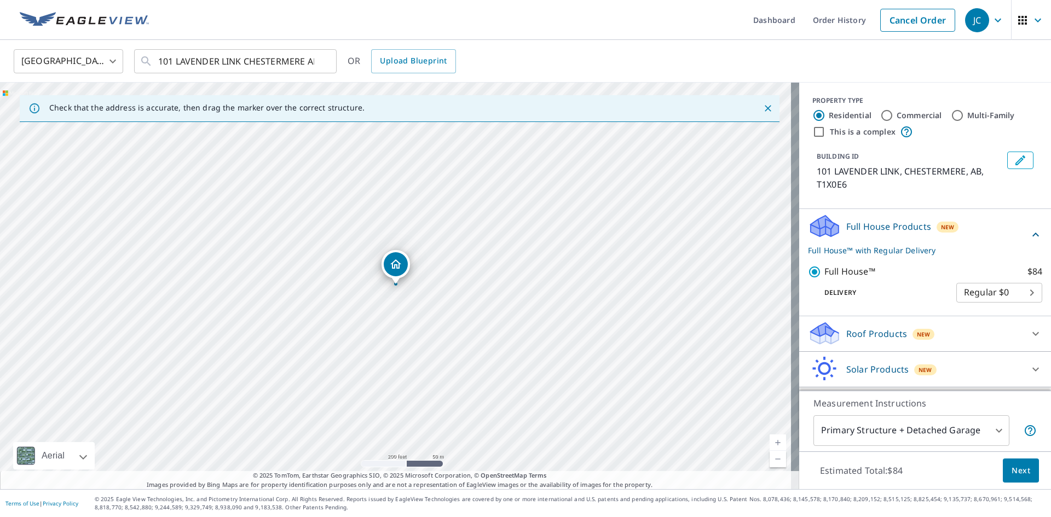
click at [1012, 470] on span "Next" at bounding box center [1021, 471] width 19 height 14
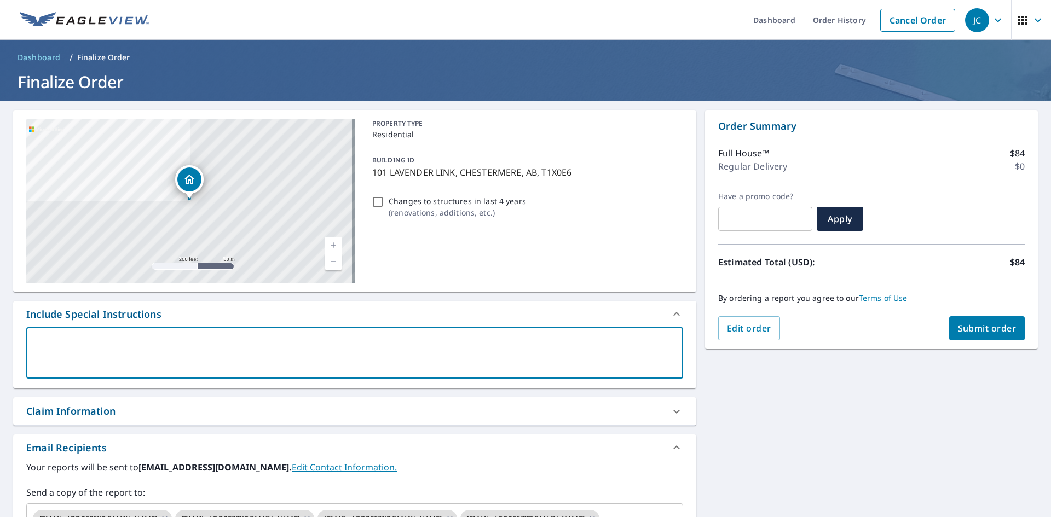
paste textarea "0000306054H01"
type textarea "0000306054H01"
type textarea "x"
checkbox input "true"
type textarea "0000306054H01"
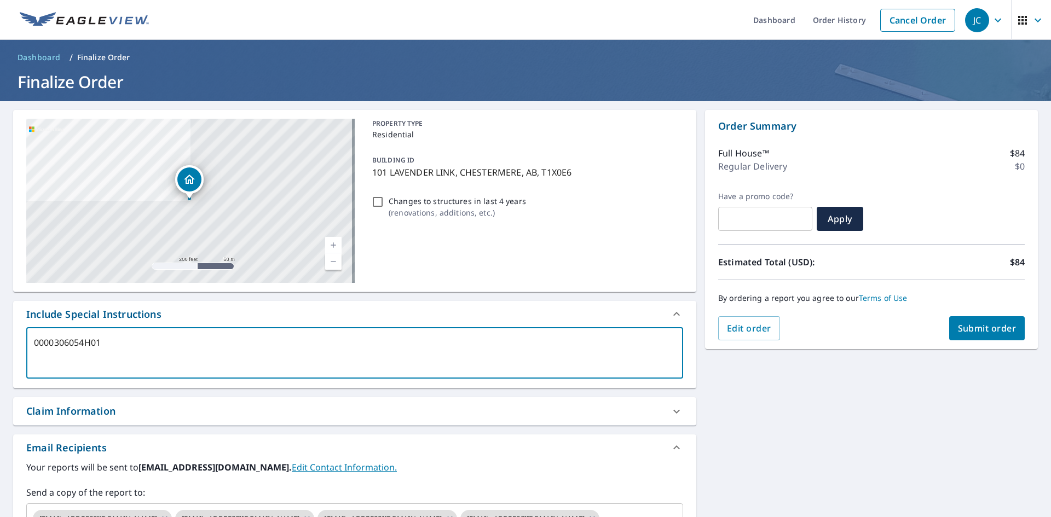
click at [33, 338] on div "0000306054H01 x ​" at bounding box center [354, 352] width 657 height 51
type textarea "x"
click at [33, 342] on div "0000306054H01 x ​" at bounding box center [354, 352] width 657 height 51
type textarea "C0000306054H01"
type textarea "x"
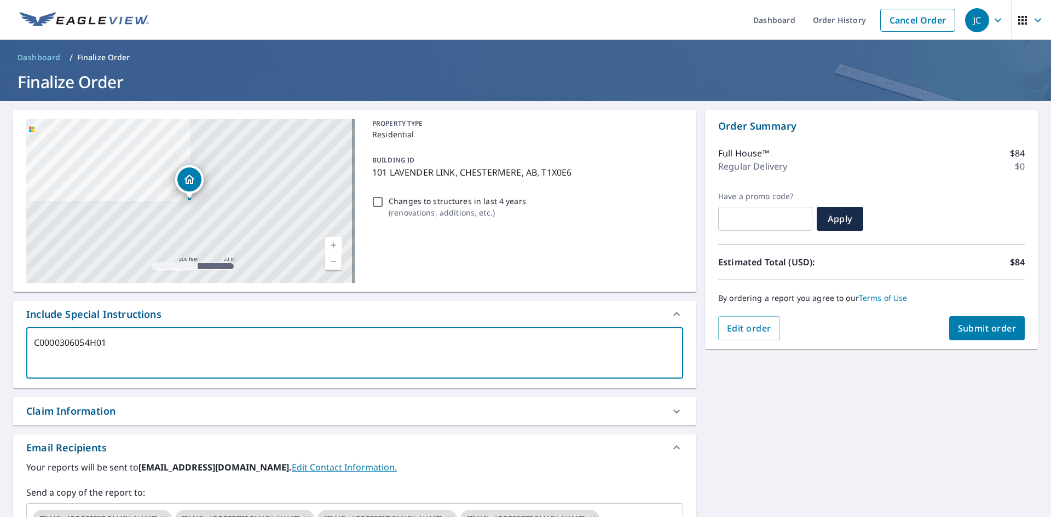
checkbox input "true"
type textarea "Cl0000306054H01"
type textarea "x"
checkbox input "true"
type textarea "Cla0000306054H01"
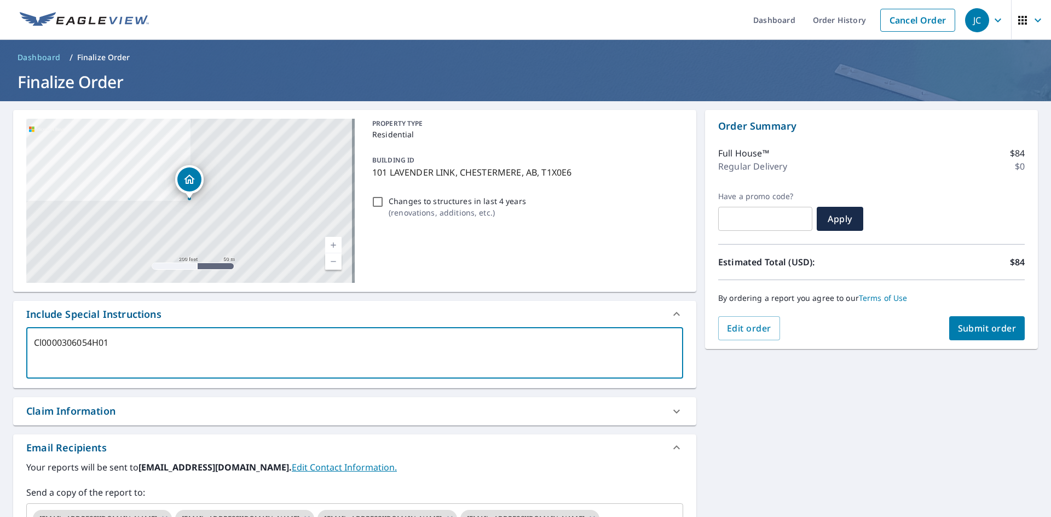
type textarea "x"
checkbox input "true"
type textarea "Clai0000306054H01"
type textarea "x"
checkbox input "true"
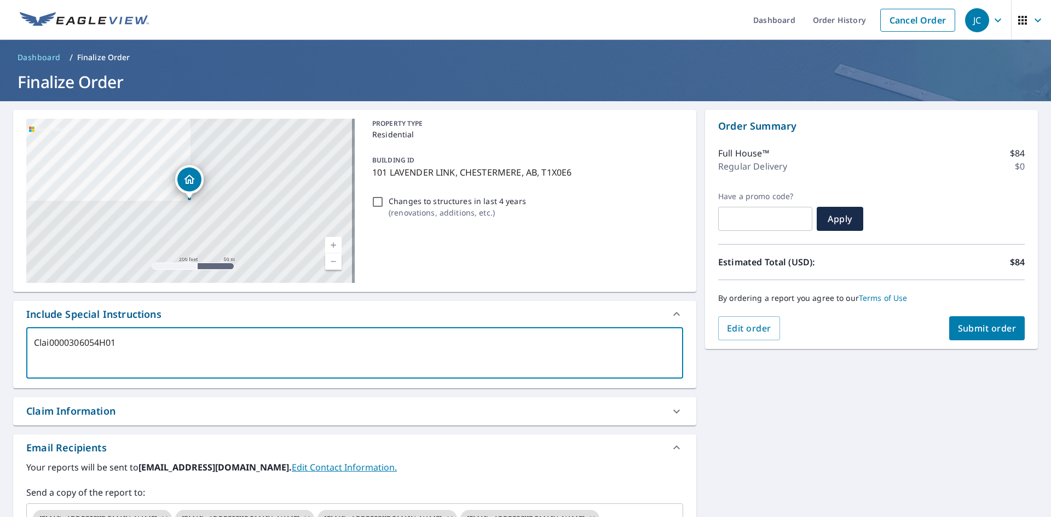
type textarea "Claim0000306054H01"
type textarea "x"
checkbox input "true"
type textarea "Claim 0000306054H01"
type textarea "x"
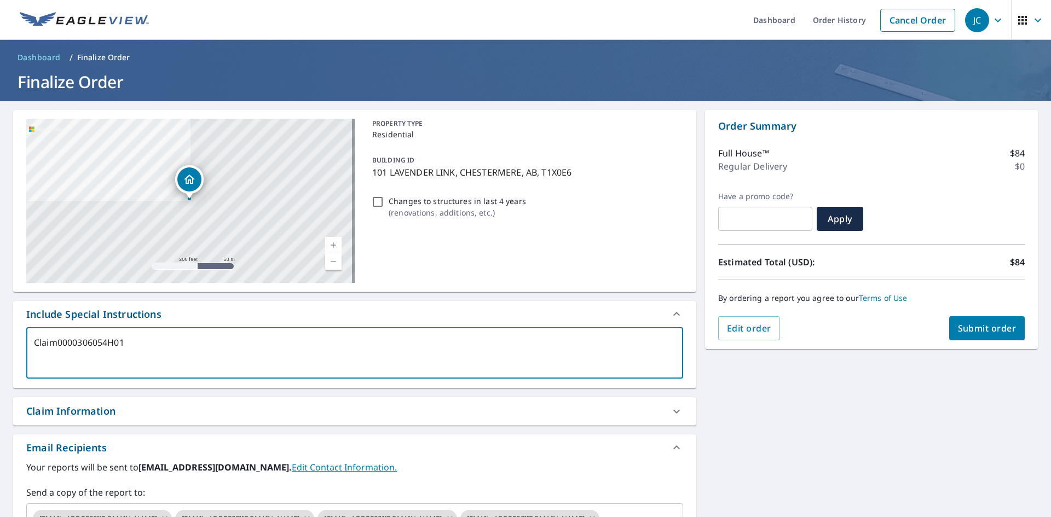
checkbox input "true"
type textarea "Claim N0000306054H01"
type textarea "x"
checkbox input "true"
type textarea "Claim No0000306054H01"
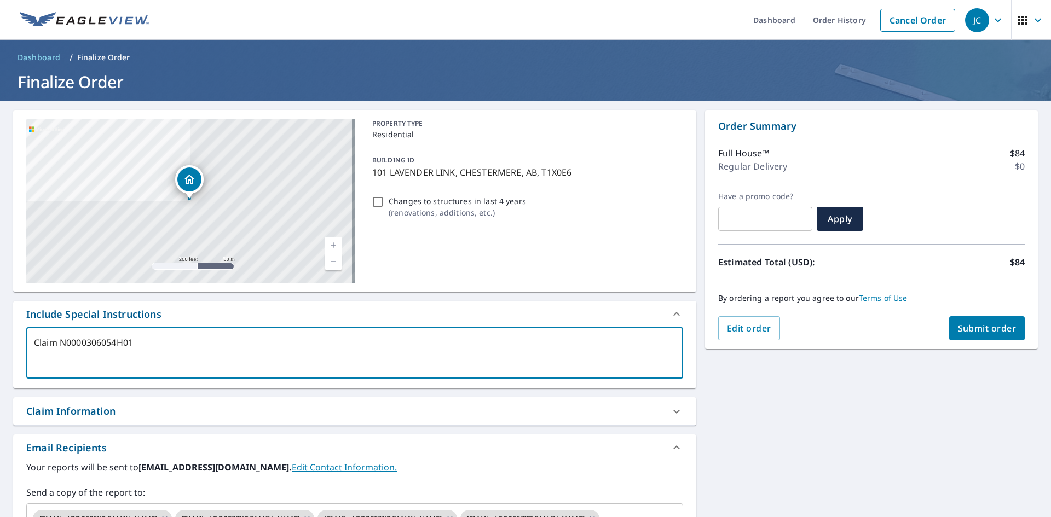
type textarea "x"
checkbox input "true"
type textarea "Claim No 0000306054H01"
type textarea "x"
checkbox input "true"
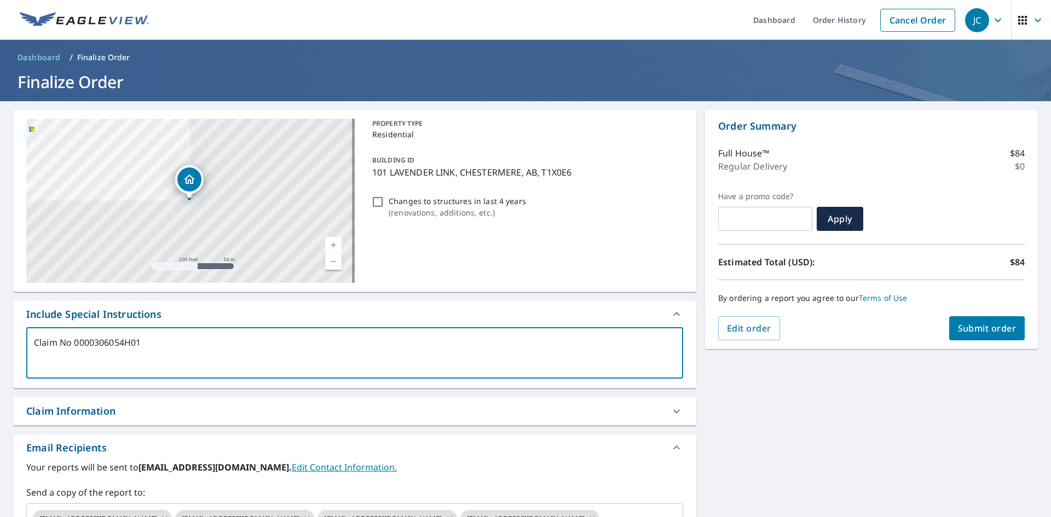
click at [51, 357] on textarea "Claim No 0000306054H01" at bounding box center [355, 353] width 642 height 31
click at [160, 345] on textarea "Claim No 0000306054H01" at bounding box center [355, 353] width 642 height 31
type textarea "Claim No 0000306054H01,"
type textarea "x"
checkbox input "true"
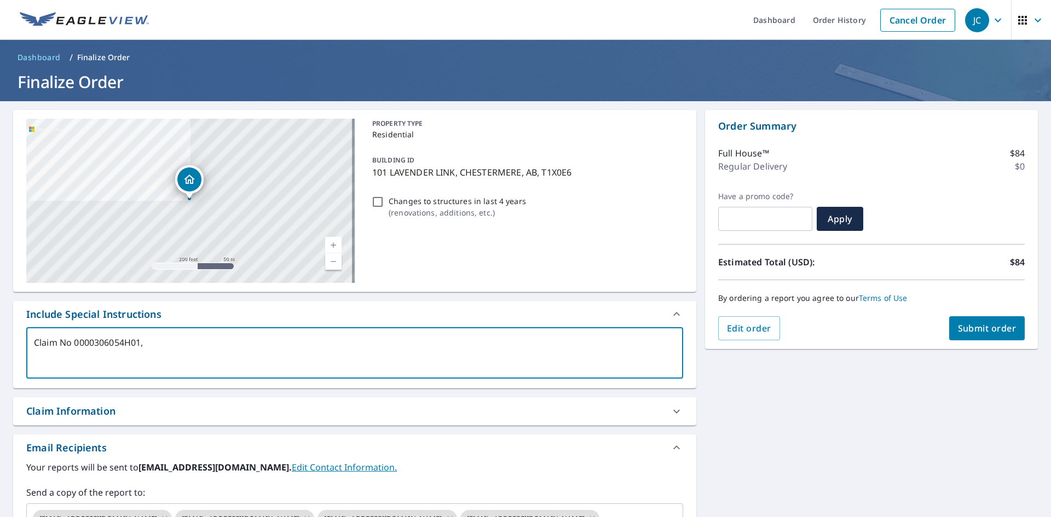
type textarea "Claim No 0000306054H01,"
type textarea "x"
checkbox input "true"
type textarea "Claim No 0000306054H01, B"
type textarea "x"
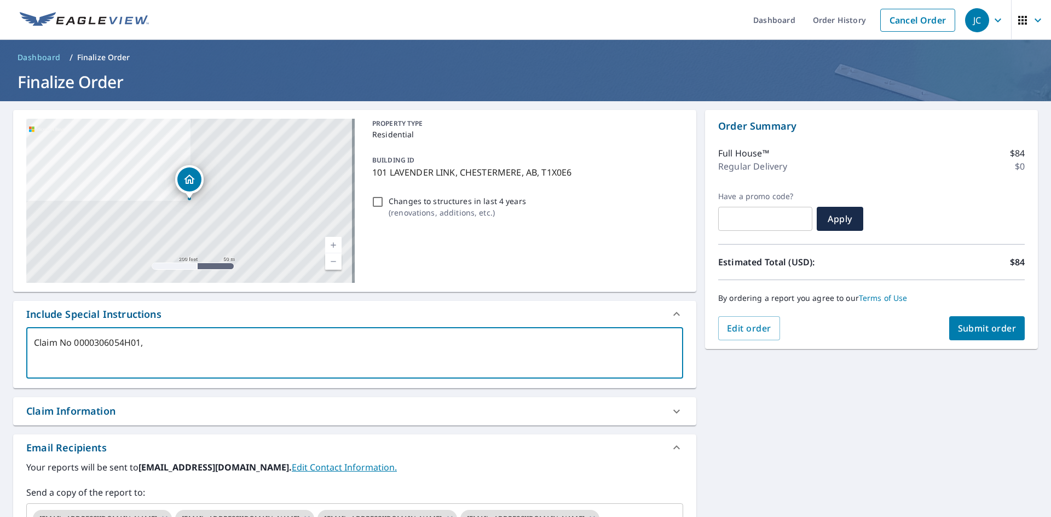
checkbox input "true"
type textarea "Claim No 0000306054H01, BB"
type textarea "x"
checkbox input "true"
type textarea "Claim No 0000306054H01, B"
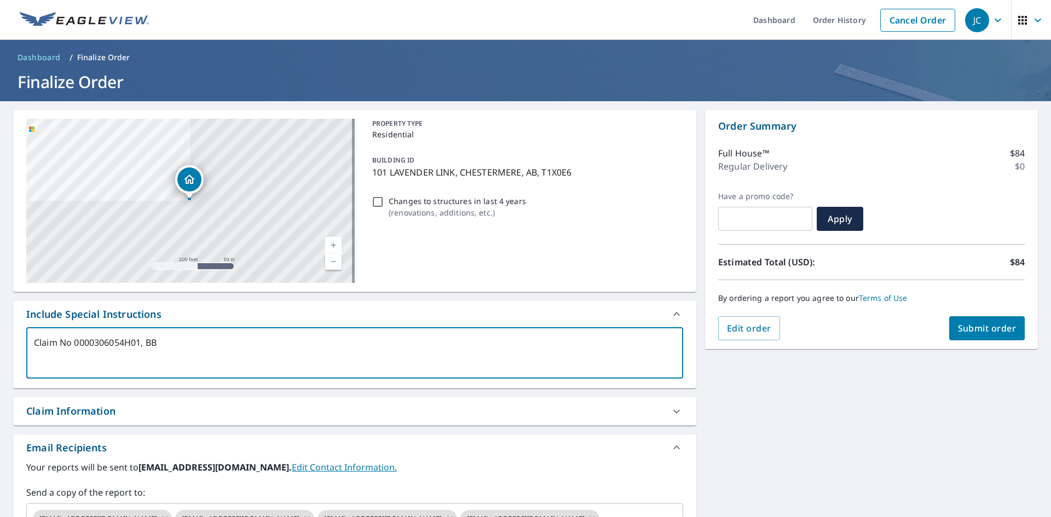
type textarea "x"
checkbox input "true"
type textarea "Claim No 0000306054H01,"
type textarea "x"
checkbox input "true"
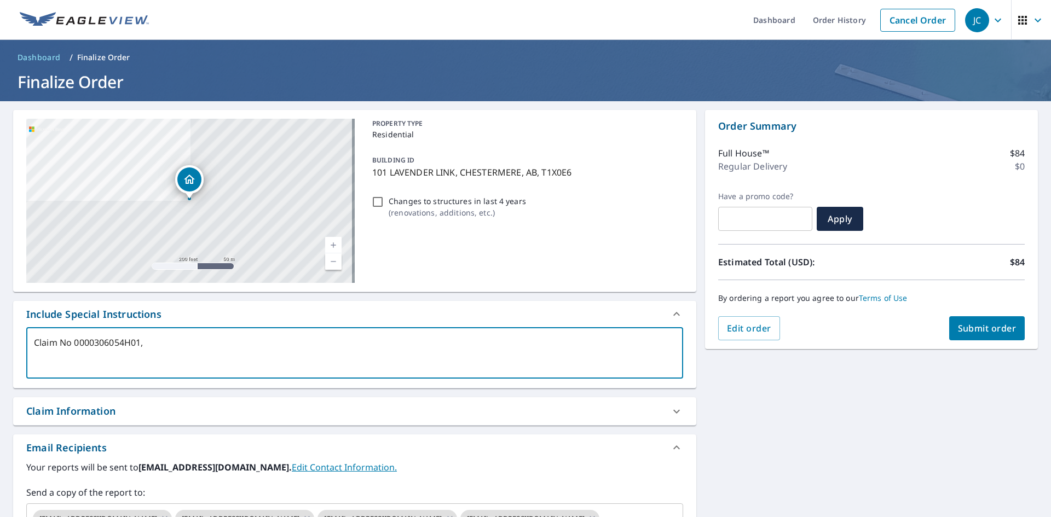
type textarea "Claim No 0000306054H01,"
type textarea "x"
checkbox input "true"
type textarea "Claim No 0000306054H01"
type textarea "x"
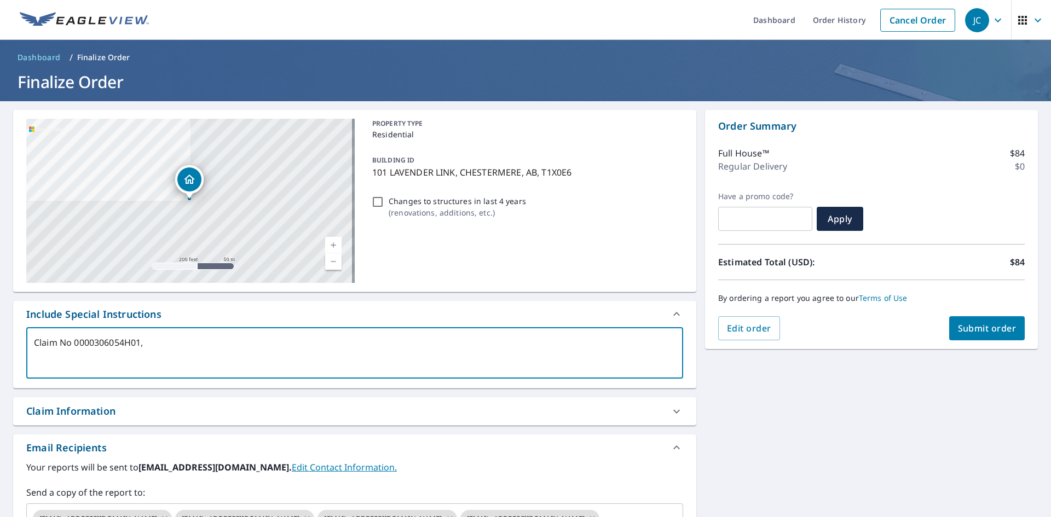
checkbox input "true"
type textarea "Claim No 0000306054H01"
type textarea "x"
checkbox input "true"
type textarea "Claim No 0000306054H01 P"
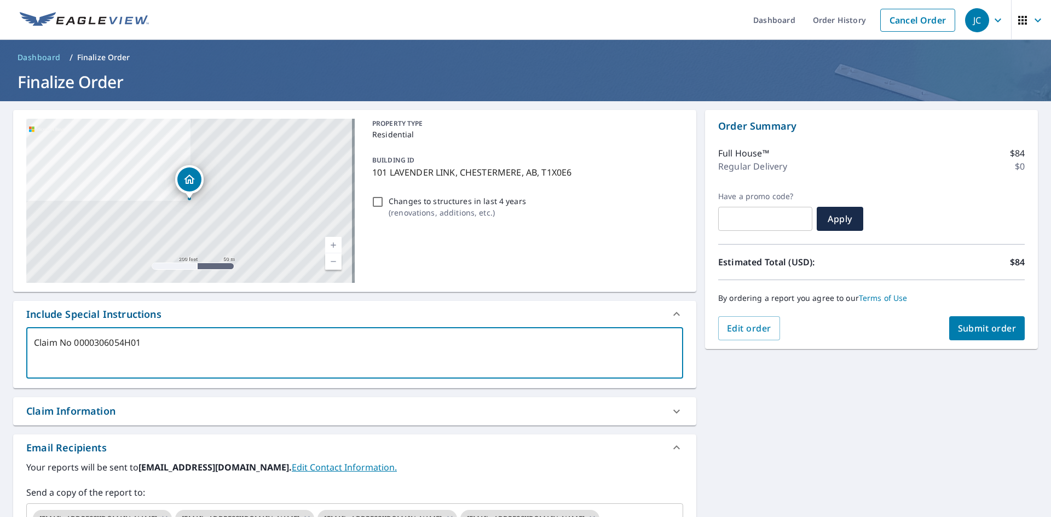
type textarea "x"
checkbox input "true"
type textarea "Claim No 0000306054H01 PM"
type textarea "x"
checkbox input "true"
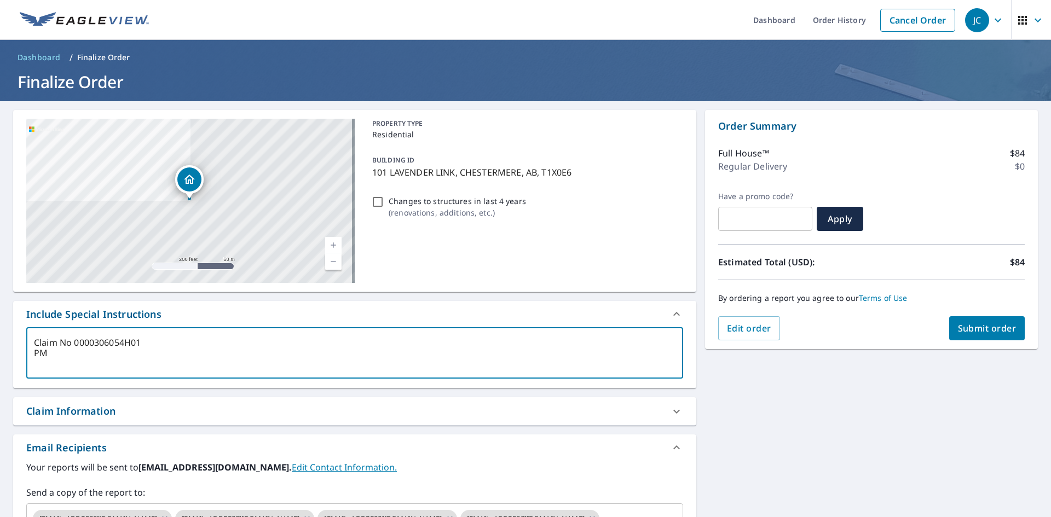
type textarea "Claim No 0000306054H01 PM"
type textarea "x"
checkbox input "true"
type textarea "Claim No 0000306054H01 PM B"
type textarea "x"
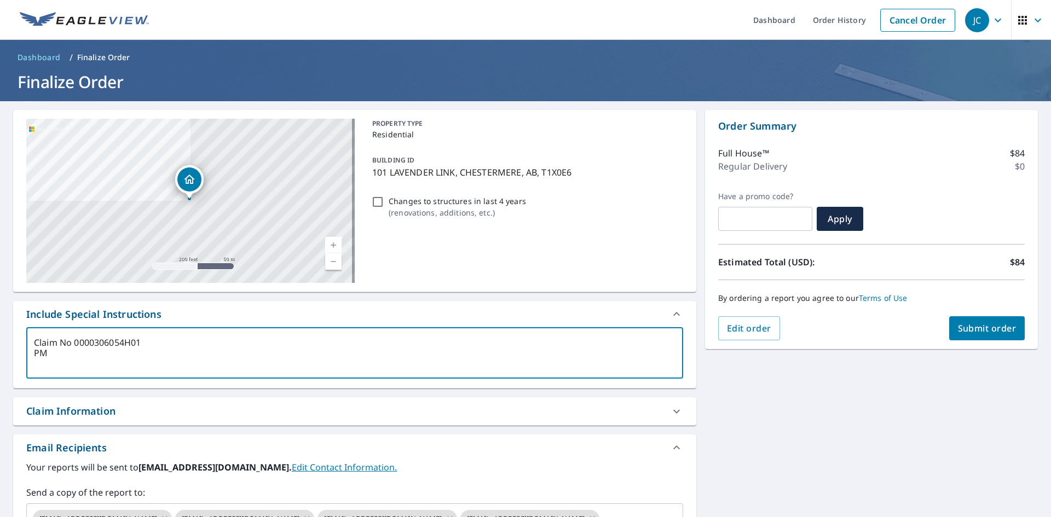
checkbox input "true"
type textarea "Claim No 0000306054H01 PM BB"
type textarea "x"
checkbox input "true"
type textarea "Claim No 0000306054H01 PM BB"
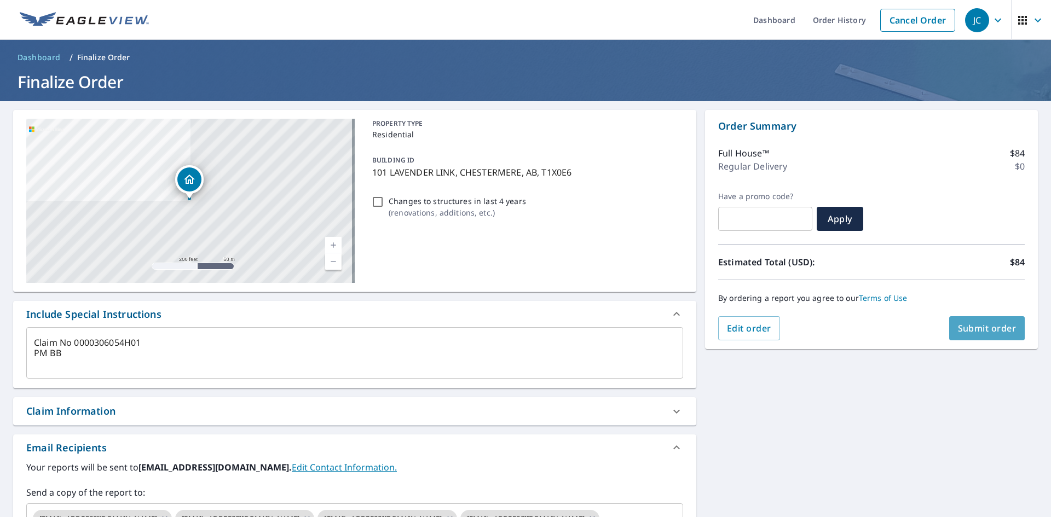
click at [961, 330] on span "Submit order" at bounding box center [987, 328] width 59 height 12
type textarea "x"
checkbox input "true"
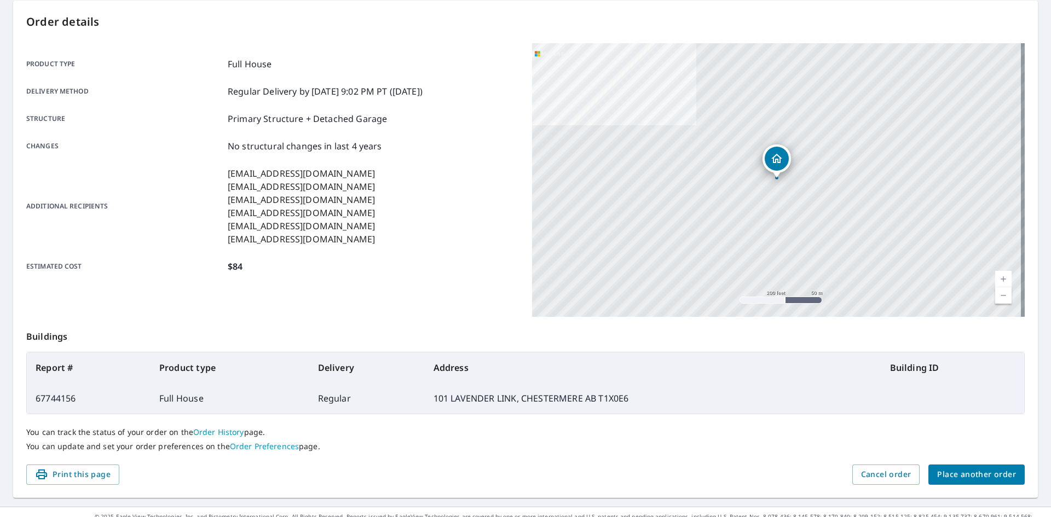
scroll to position [127, 0]
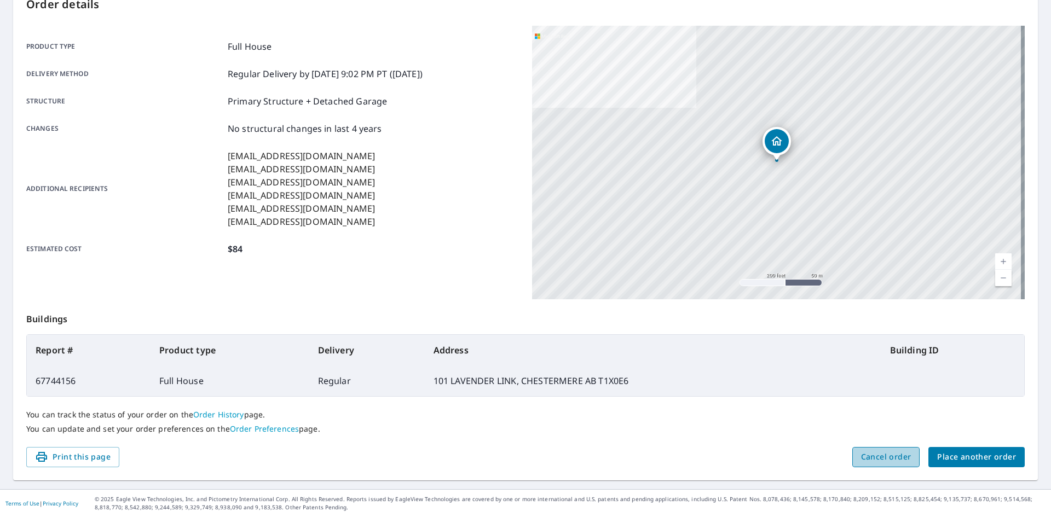
click at [890, 455] on span "Cancel order" at bounding box center [886, 458] width 50 height 14
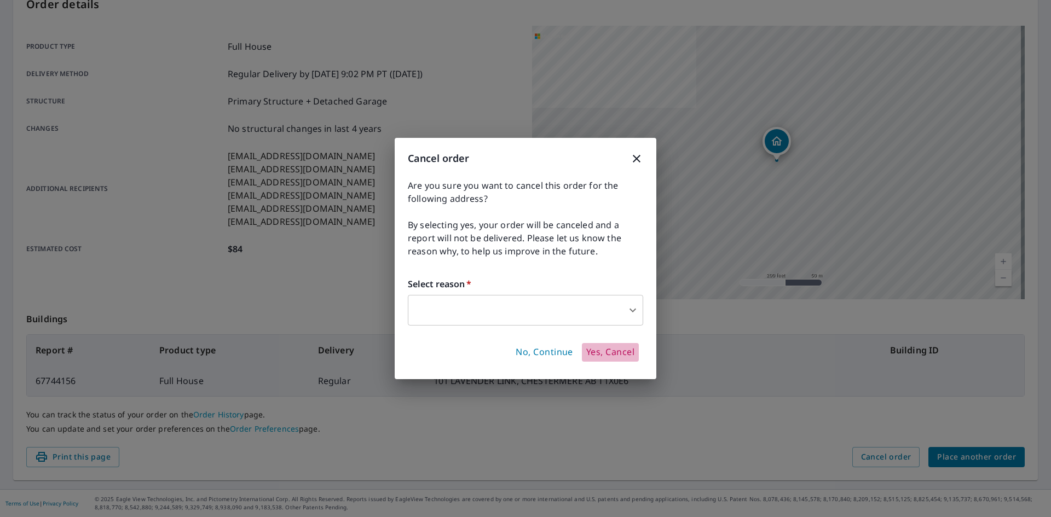
click at [602, 352] on span "Yes, Cancel" at bounding box center [610, 353] width 48 height 12
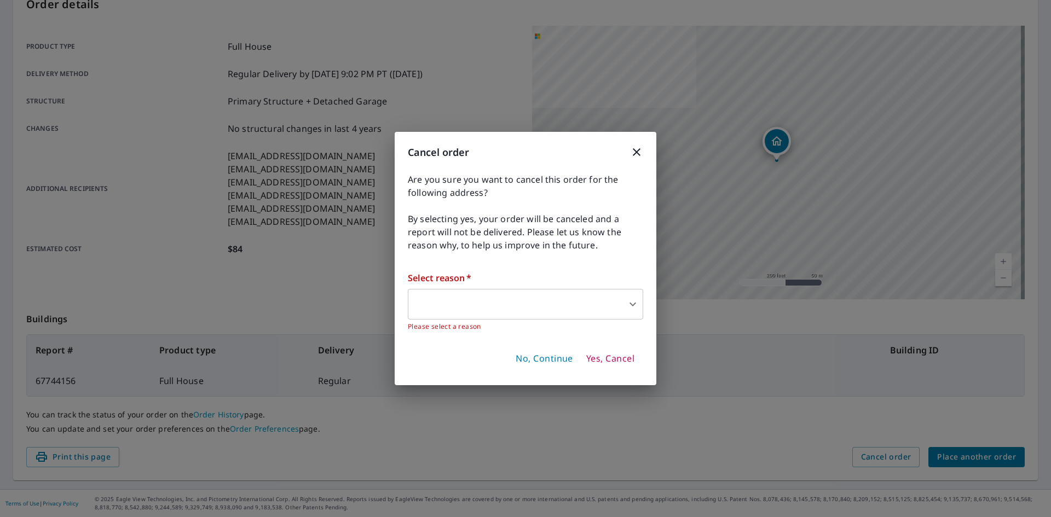
click at [526, 308] on body "JC JC Dashboard Order History Order JC Order Submitted Order details Product ty…" at bounding box center [525, 258] width 1051 height 517
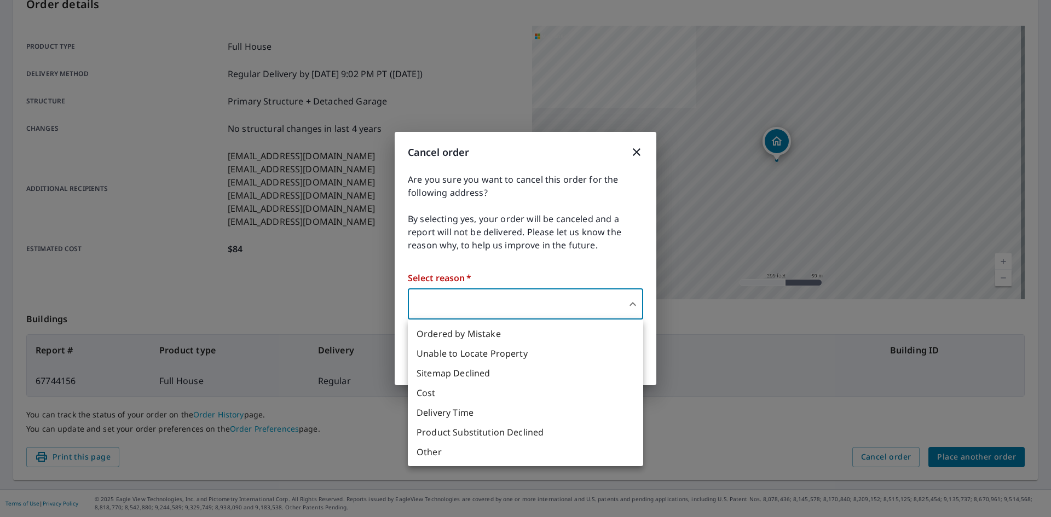
drag, startPoint x: 464, startPoint y: 338, endPoint x: 492, endPoint y: 344, distance: 29.2
click at [464, 338] on li "Ordered by Mistake" at bounding box center [525, 334] width 235 height 20
type input "30"
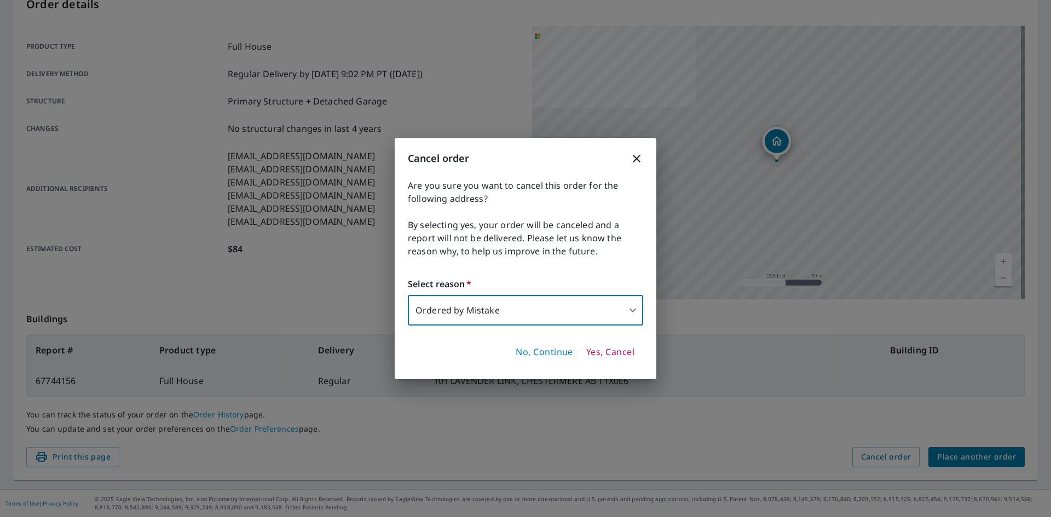
click at [620, 358] on span "Yes, Cancel" at bounding box center [610, 353] width 48 height 12
